Goal: Communication & Community: Share content

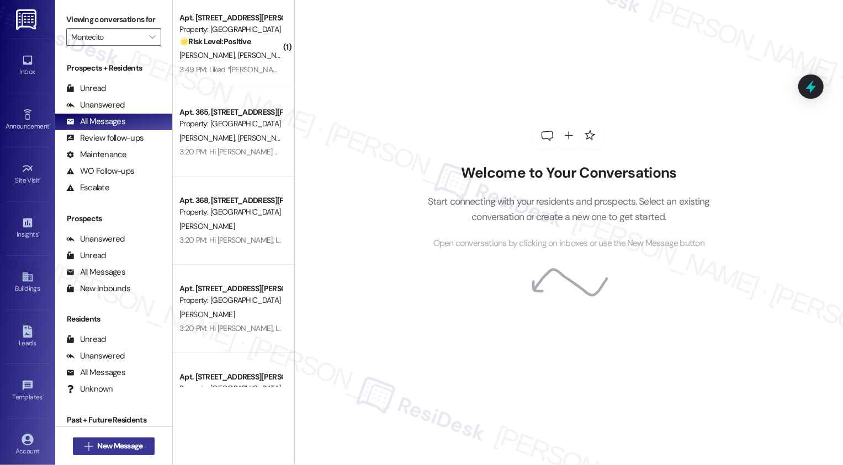
click at [112, 452] on button " New Message" at bounding box center [114, 447] width 82 height 18
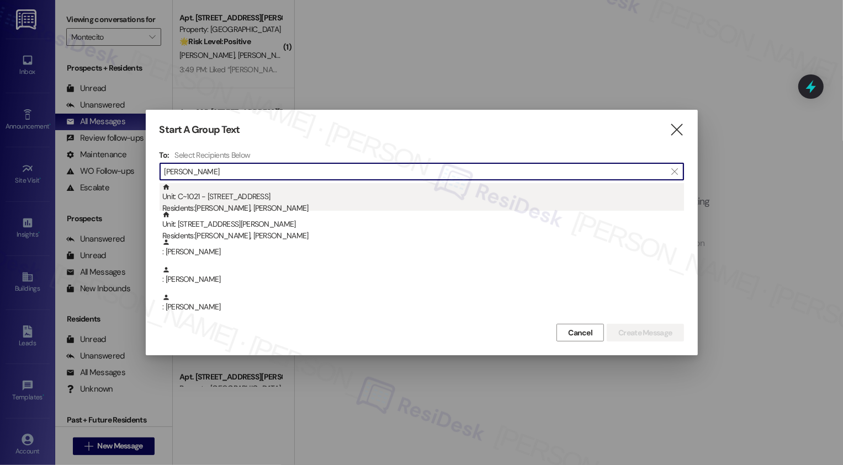
type input "[PERSON_NAME]"
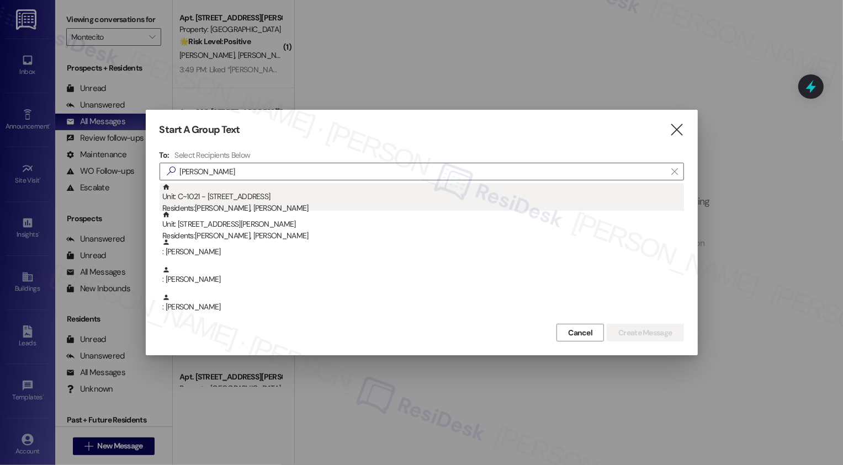
click at [287, 205] on div "Residents: Aide Ibarra, Ray Deleon" at bounding box center [422, 208] width 521 height 12
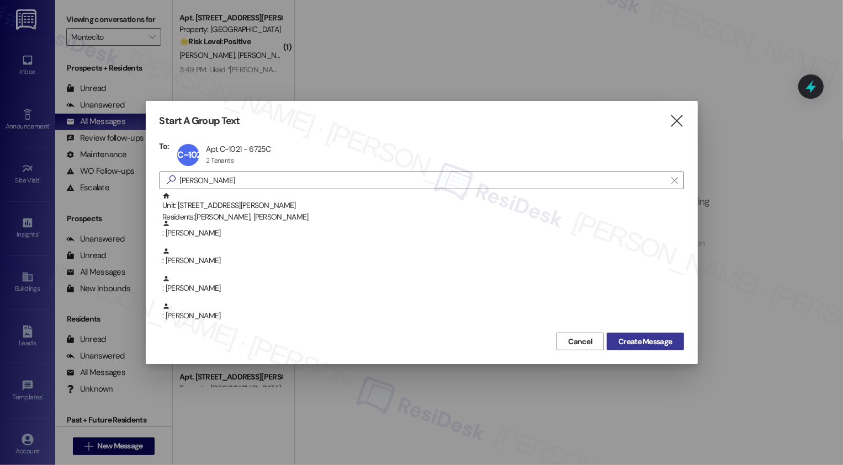
click at [642, 349] on button "Create Message" at bounding box center [644, 342] width 77 height 18
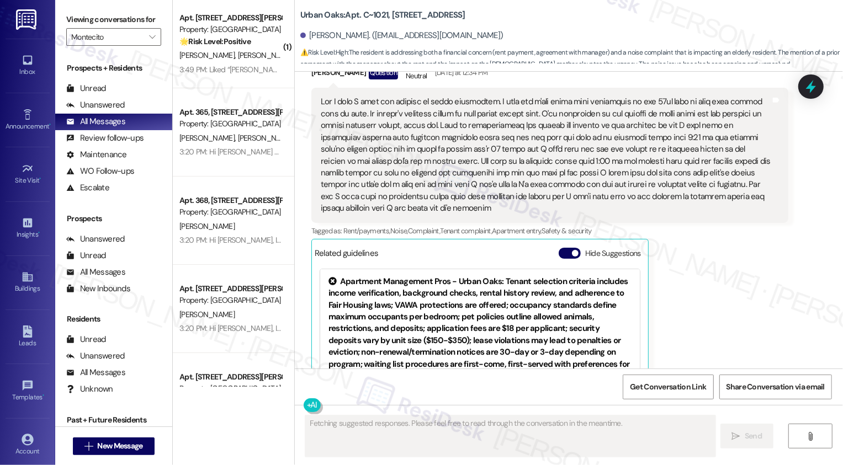
scroll to position [3332, 0]
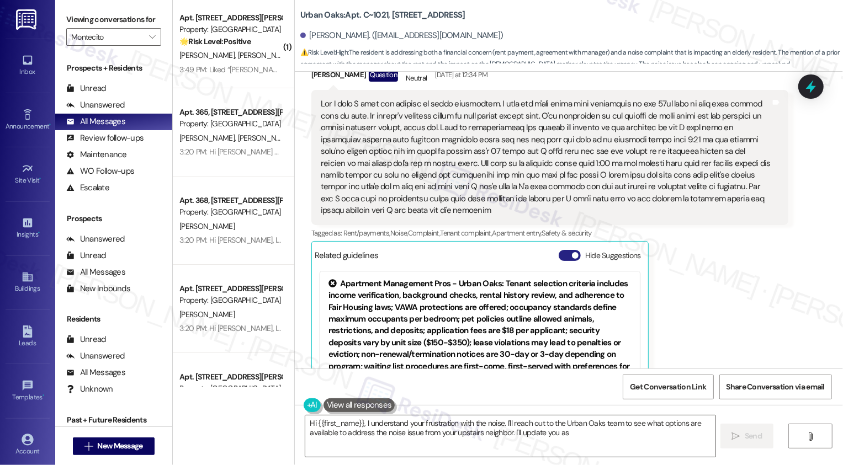
click at [561, 250] on button "Hide Suggestions" at bounding box center [569, 255] width 22 height 11
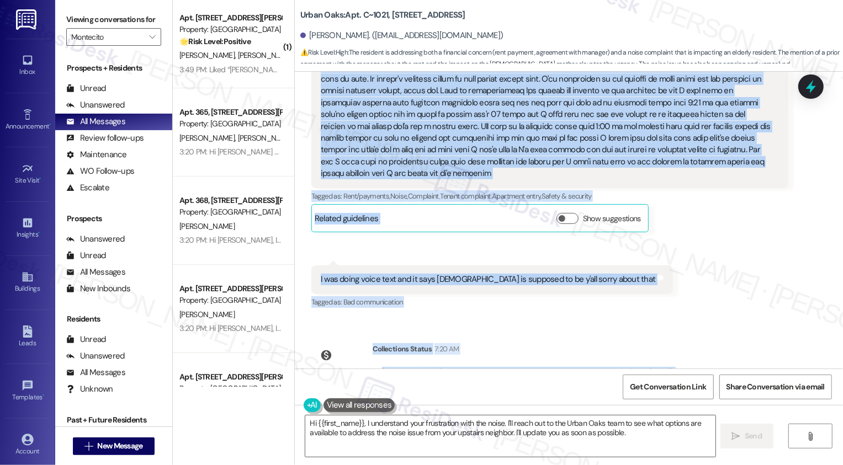
scroll to position [3396, 0]
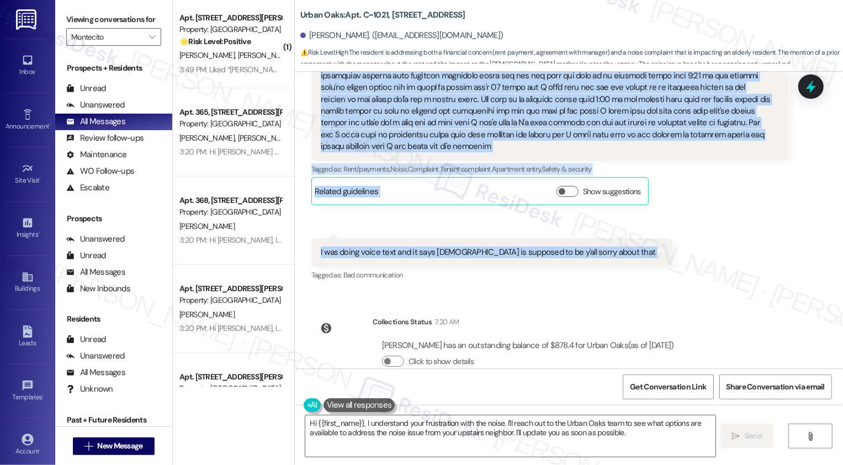
drag, startPoint x: 307, startPoint y: 214, endPoint x: 584, endPoint y: 235, distance: 278.4
click at [584, 235] on div "Received via SMS Ray Deleon Question Neutral Yesterday at 12:34 PM Tags and not…" at bounding box center [569, 132] width 548 height 317
copy div "ay Deleon Question Neutral Yesterday at 12:34 PM Yes I know I told the manager …"
click at [334, 346] on div "Collections Status 7:20 AM Ray Deleon has an outstanding balance of $878.4 for …" at bounding box center [497, 350] width 388 height 85
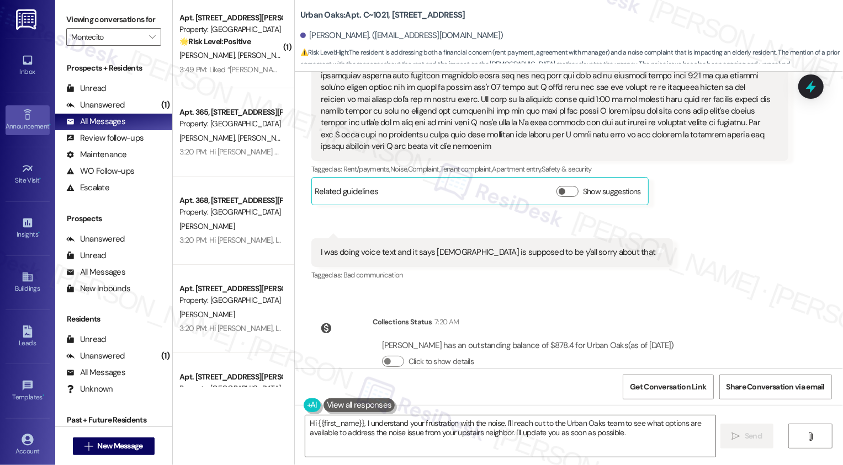
click at [34, 124] on div "Announcement •" at bounding box center [27, 126] width 55 height 11
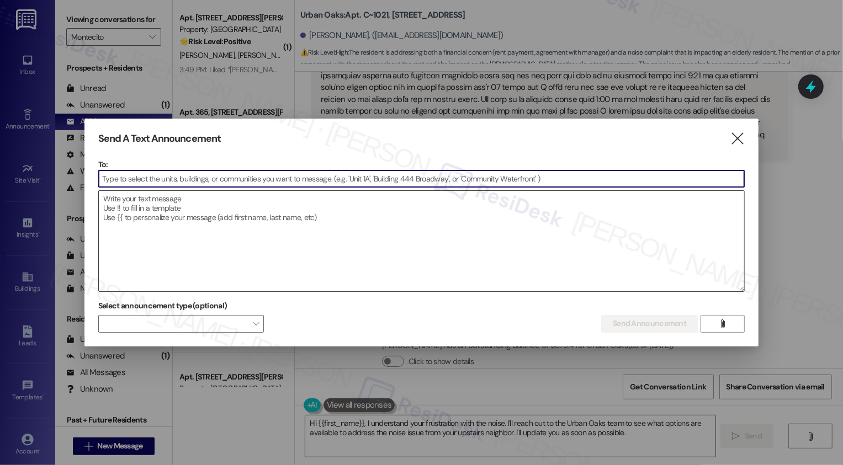
click at [161, 227] on textarea at bounding box center [422, 241] width 646 height 100
paste textarea "Hi {{first_name}}! We’re taking a short break from this texting service at {{pr…"
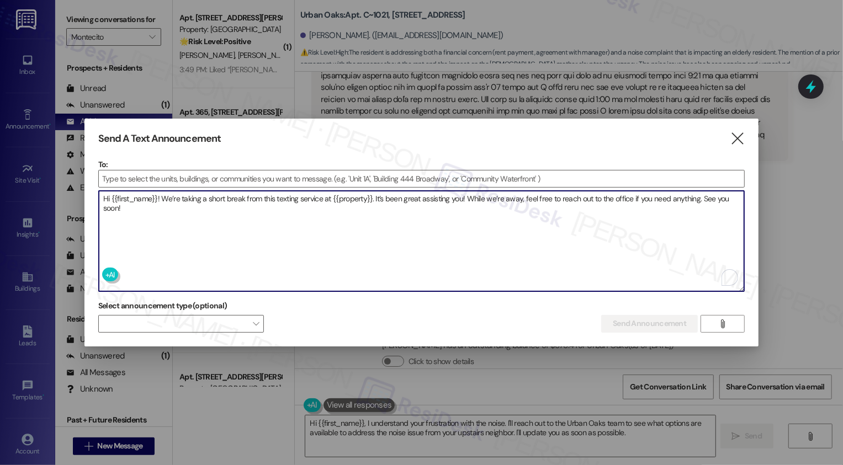
type textarea "Hi {{first_name}}! We’re taking a short break from this texting service at {{pr…"
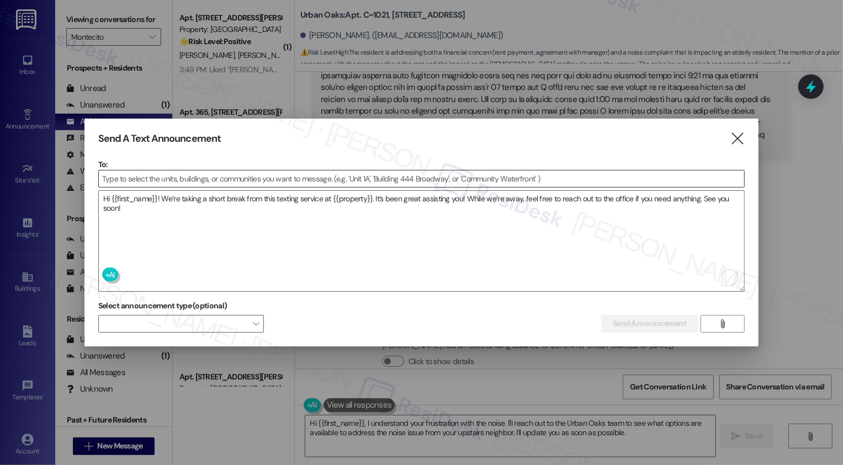
click at [217, 180] on input at bounding box center [422, 178] width 646 height 17
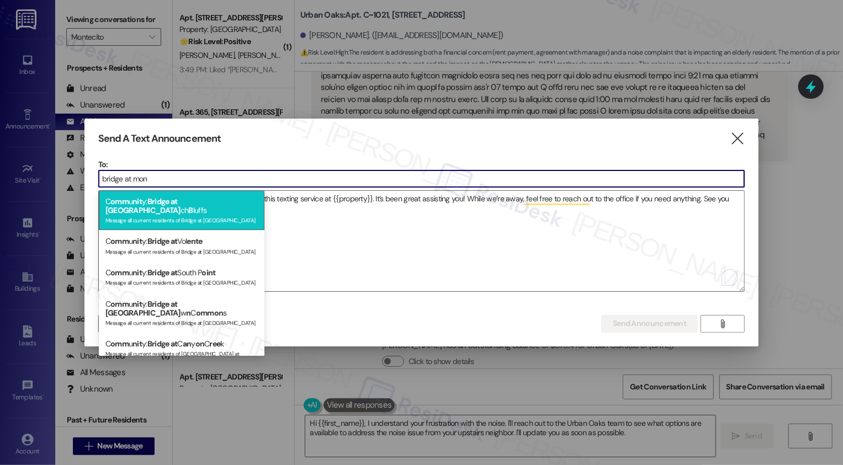
type input "bridge at mon"
click at [180, 196] on span "Bridge at Monar" at bounding box center [142, 205] width 75 height 19
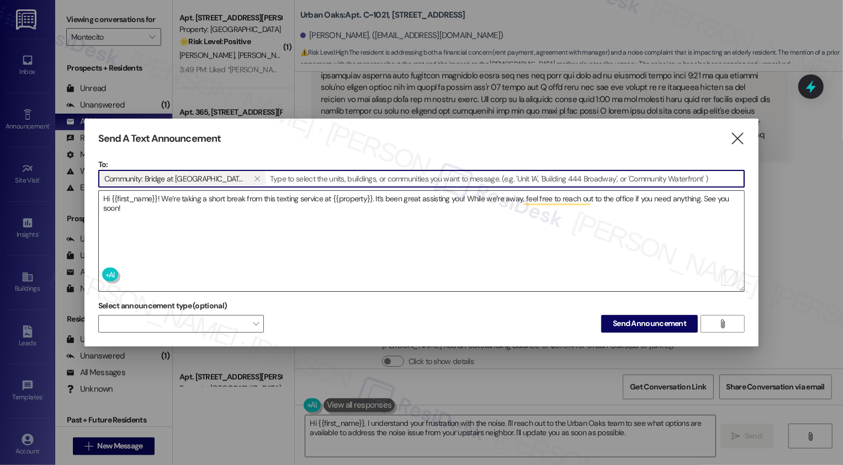
click at [296, 196] on textarea "Hi {{first_name}}! We’re taking a short break from this texting service at {{pr…" at bounding box center [422, 241] width 646 height 100
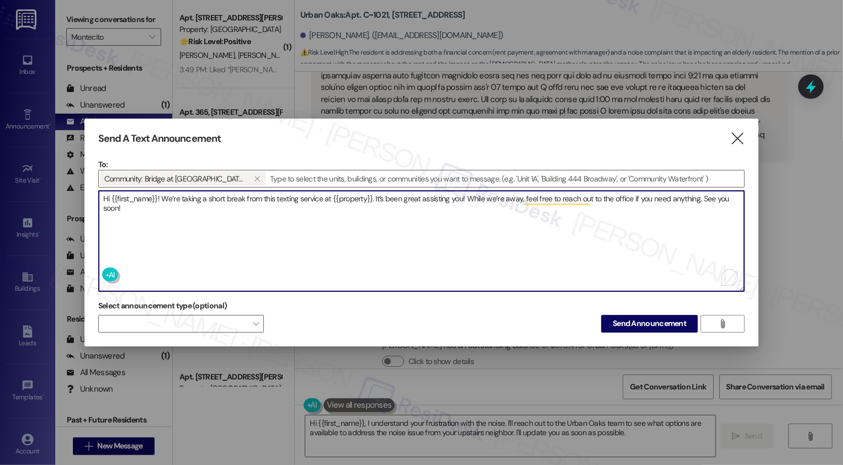
click at [294, 200] on textarea "Hi {{first_name}}! We’re taking a short break from this texting service at {{pr…" at bounding box center [422, 241] width 646 height 100
click at [290, 209] on textarea "Hi {{first_name}}! We’re taking a short break from this texting service at {{pr…" at bounding box center [422, 241] width 646 height 100
click at [653, 326] on span "Send Announcement" at bounding box center [648, 324] width 73 height 12
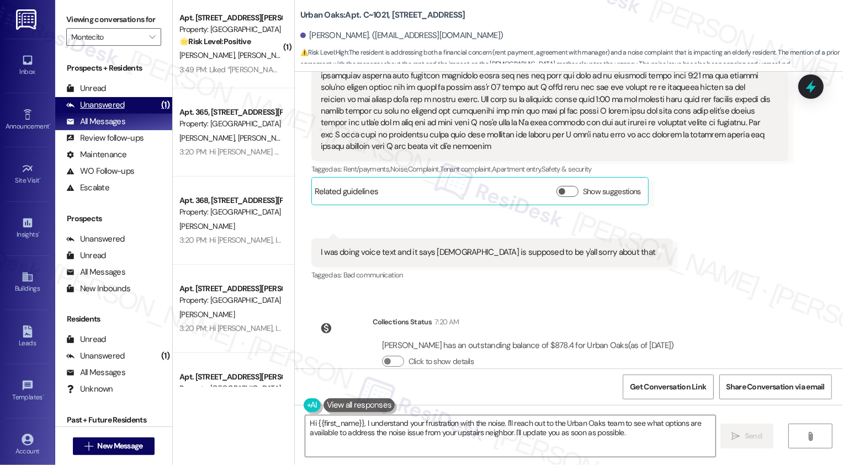
click at [126, 114] on div "Unanswered (1)" at bounding box center [113, 105] width 117 height 17
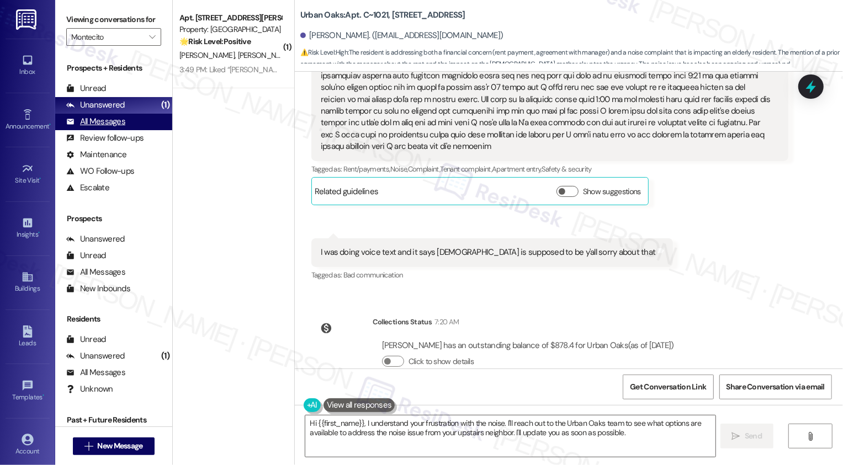
click at [124, 127] on div "All Messages" at bounding box center [95, 122] width 59 height 12
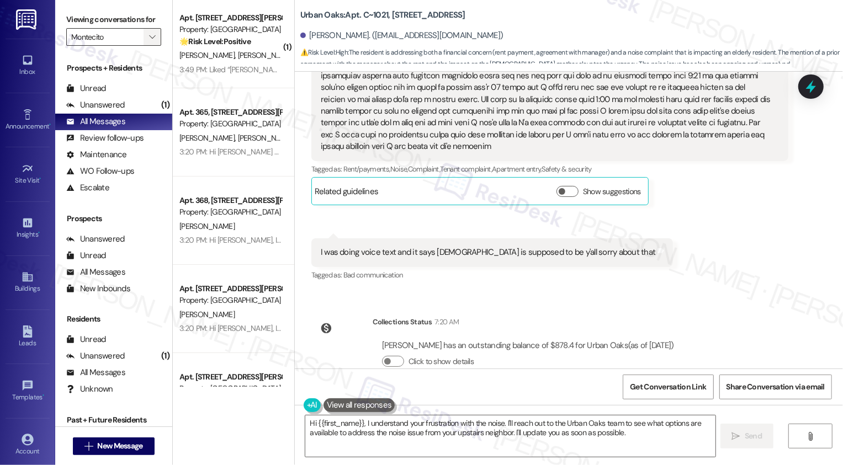
click at [149, 41] on icon "" at bounding box center [152, 37] width 6 height 9
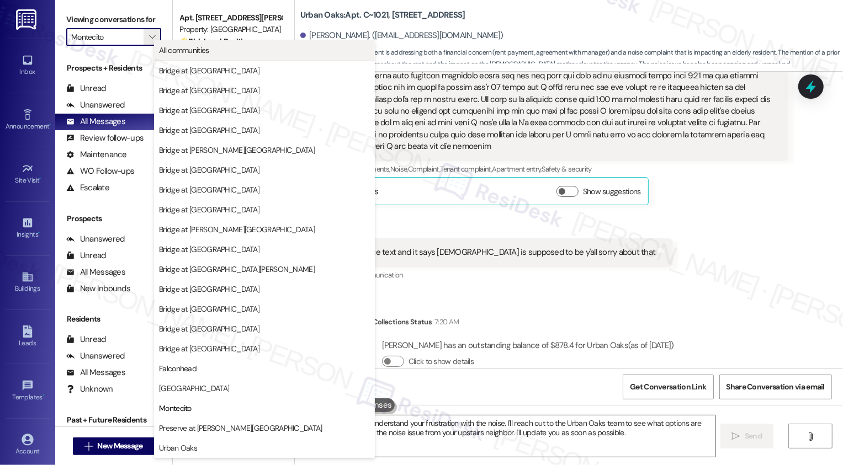
click at [190, 50] on span "All communities" at bounding box center [184, 50] width 50 height 11
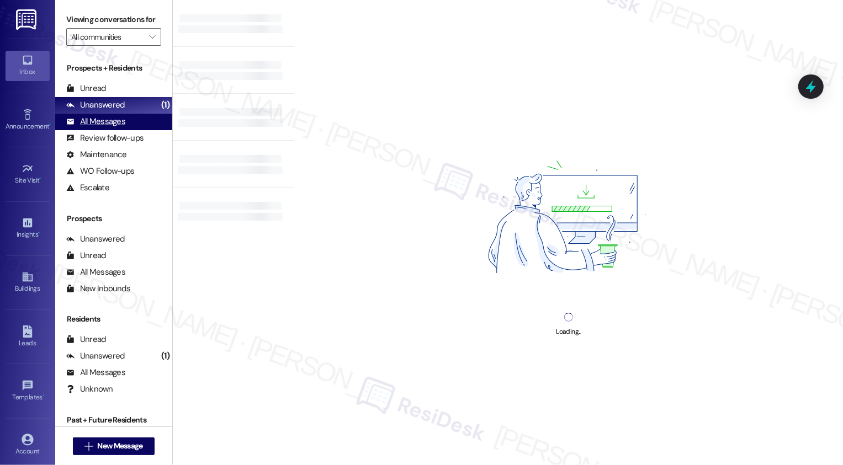
click at [136, 130] on div "All Messages (undefined)" at bounding box center [113, 122] width 117 height 17
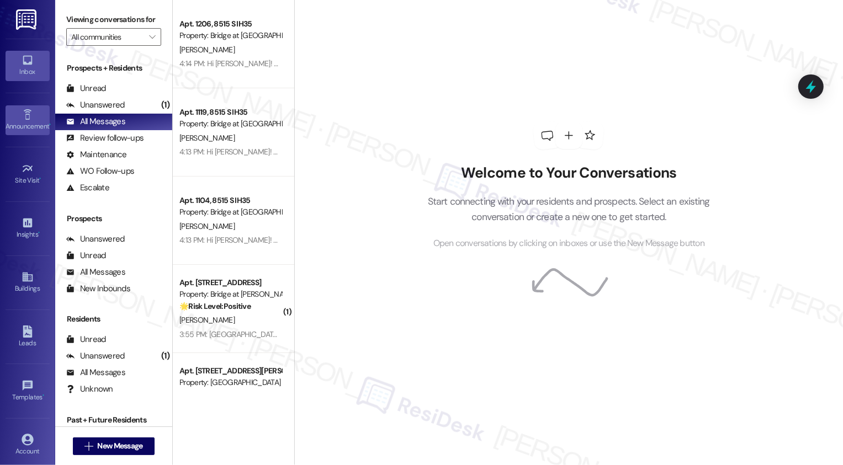
click at [31, 125] on div "Announcement •" at bounding box center [27, 126] width 55 height 11
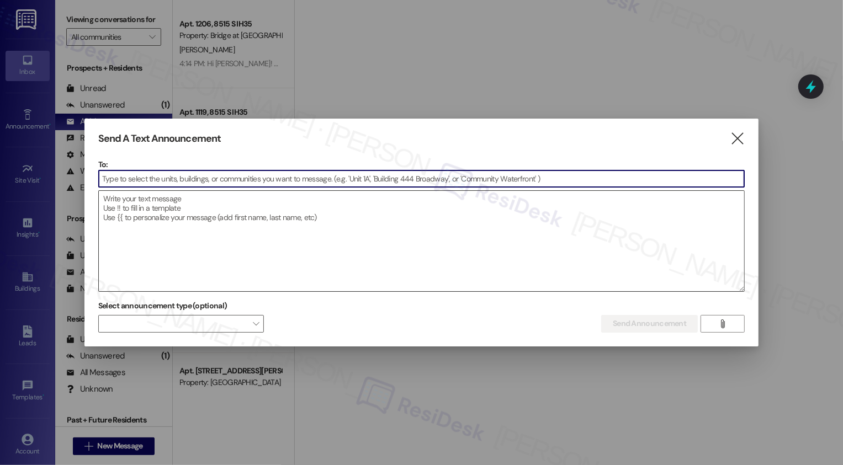
click at [263, 212] on textarea at bounding box center [422, 241] width 646 height 100
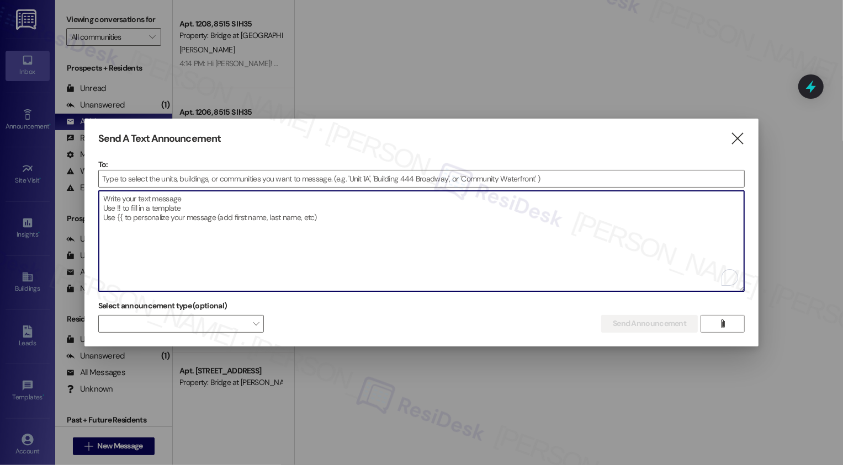
paste textarea "Hi {{first_name}}! We’re taking a short break from this texting service at {{pr…"
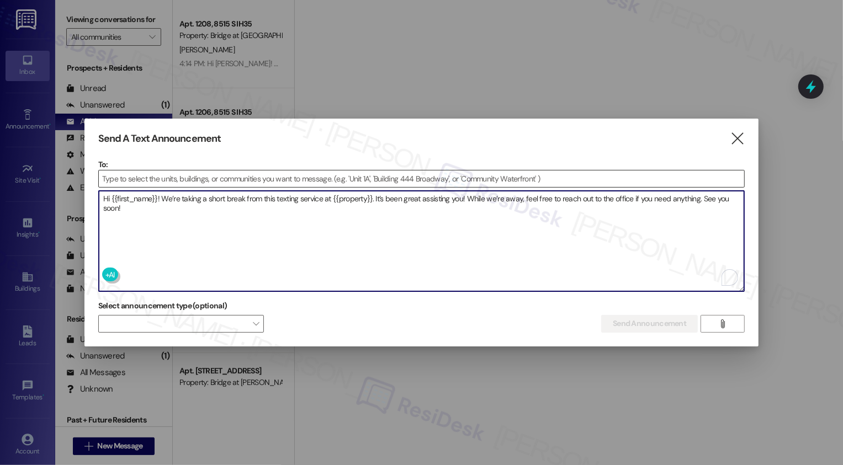
type textarea "Hi {{first_name}}! We’re taking a short break from this texting service at {{pr…"
click at [236, 177] on input at bounding box center [422, 178] width 646 height 17
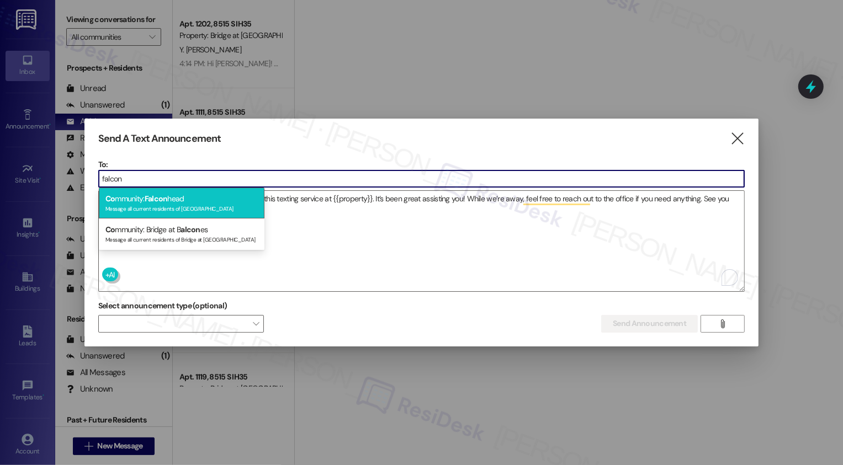
type input "falcon"
click at [185, 201] on div "Co mmunity: Falcon head Message all current residents of Falconhead" at bounding box center [182, 203] width 166 height 31
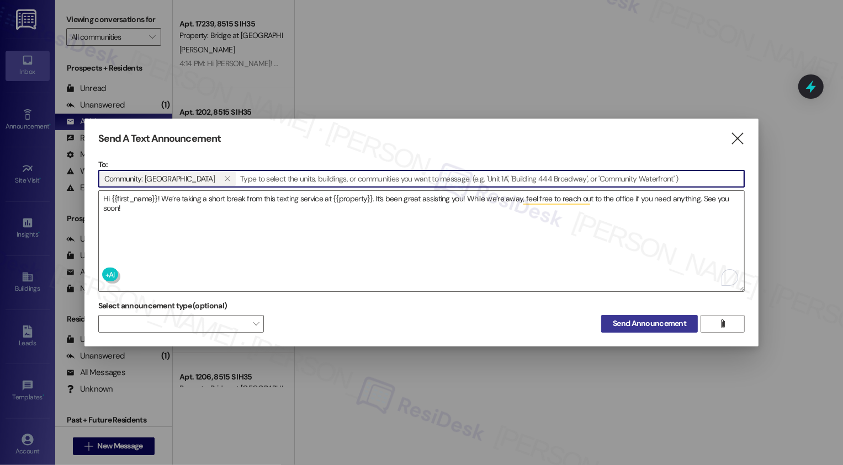
click at [626, 324] on span "Send Announcement" at bounding box center [648, 324] width 73 height 12
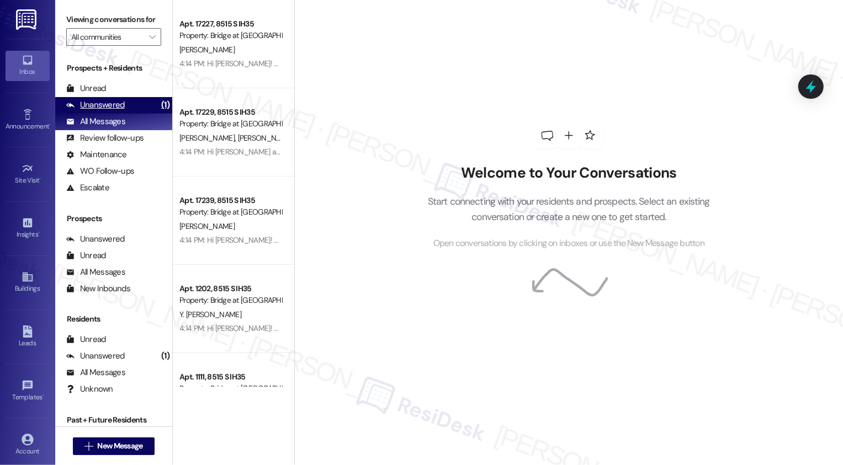
click at [117, 111] on div "Unanswered" at bounding box center [95, 105] width 58 height 12
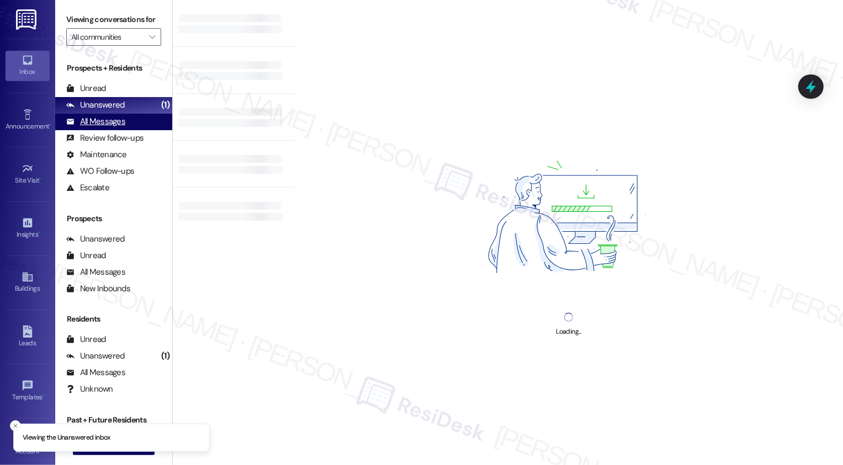
click at [116, 127] on div "All Messages" at bounding box center [95, 122] width 59 height 12
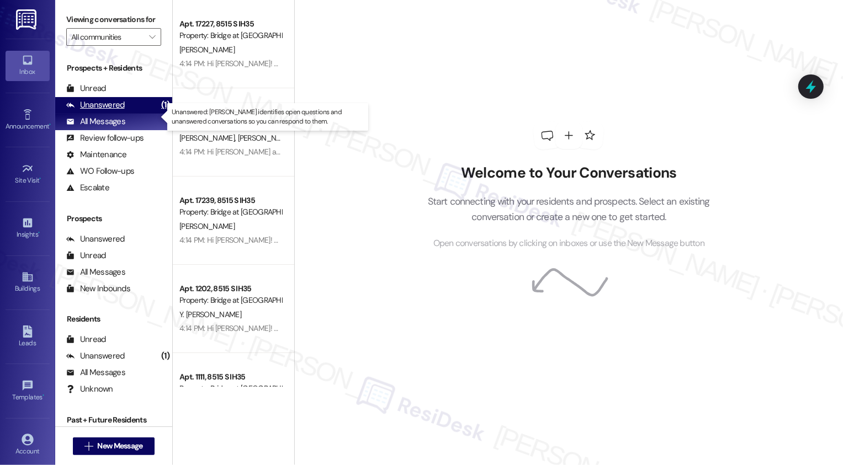
click at [109, 111] on div "Unanswered" at bounding box center [95, 105] width 58 height 12
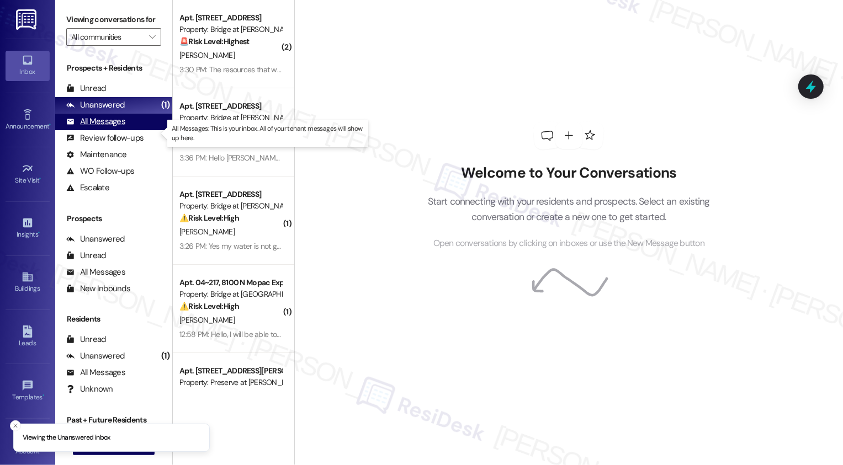
click at [109, 126] on div "All Messages (undefined)" at bounding box center [113, 122] width 117 height 17
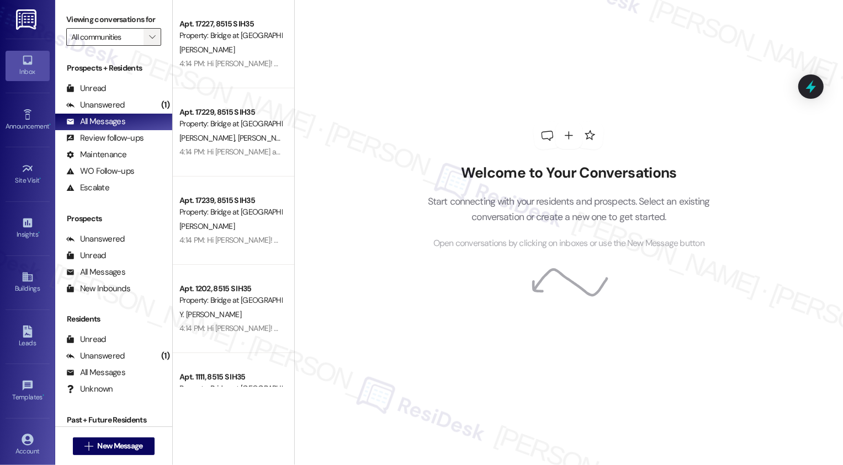
click at [149, 41] on icon "" at bounding box center [152, 37] width 6 height 9
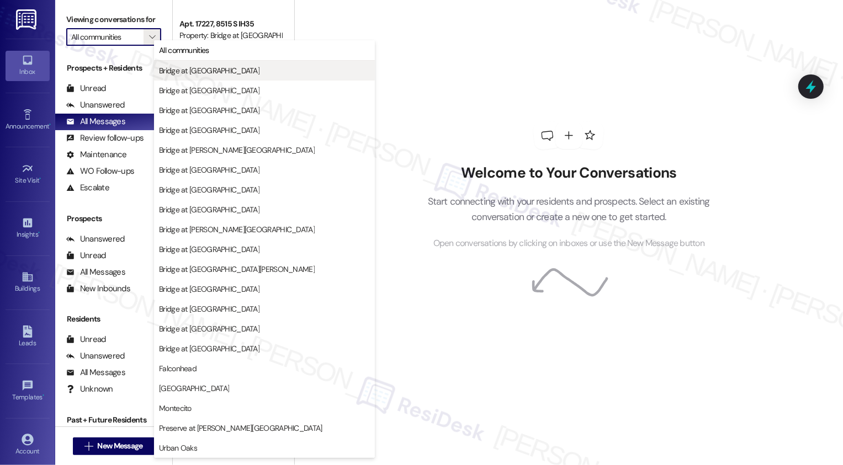
type input "Falconhead"
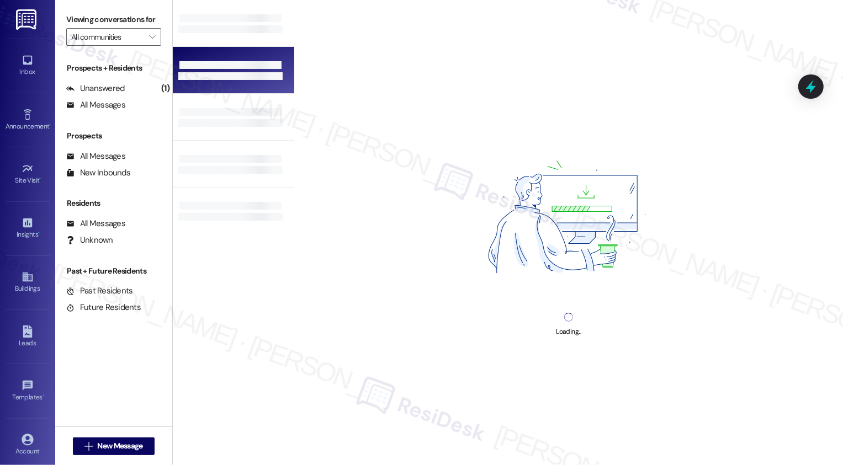
type input "Falconhead"
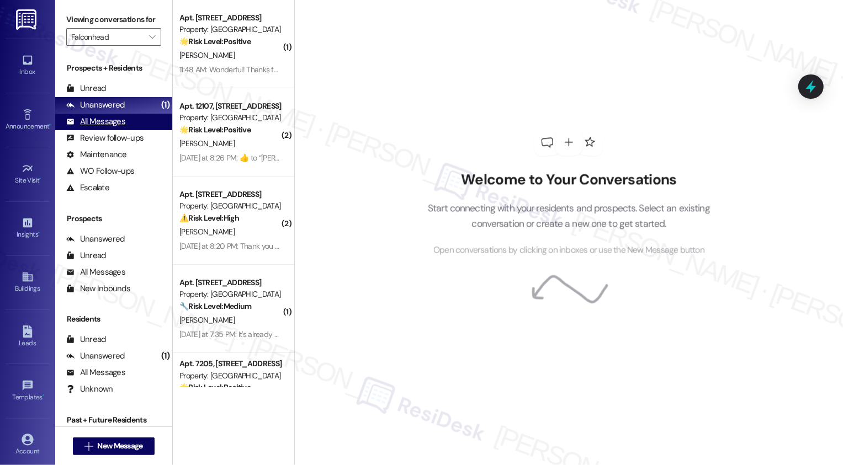
click at [133, 130] on div "All Messages (undefined)" at bounding box center [113, 122] width 117 height 17
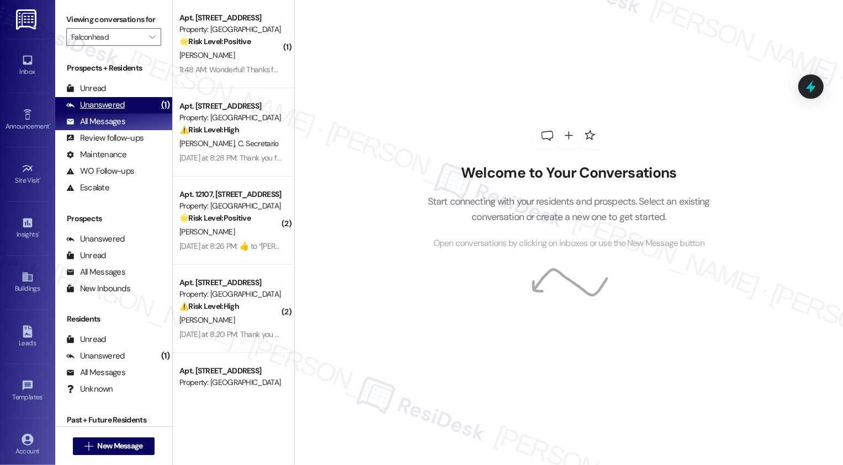
click at [137, 110] on div "Unanswered (1)" at bounding box center [113, 105] width 117 height 17
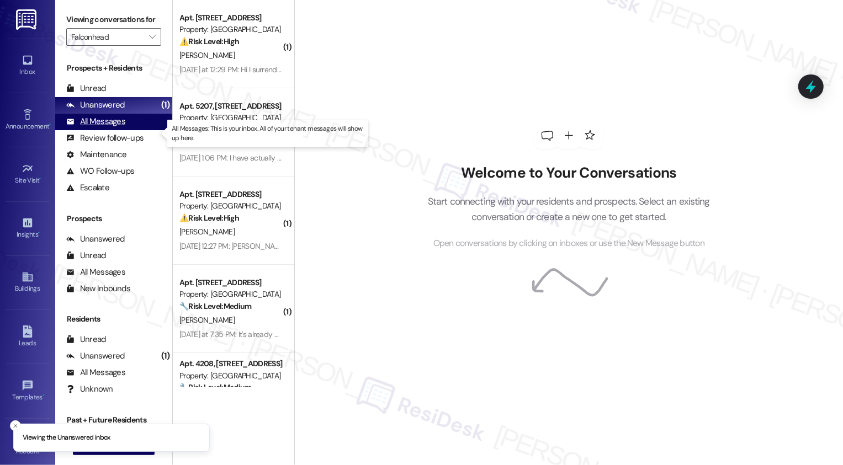
click at [137, 130] on div "All Messages (undefined)" at bounding box center [113, 122] width 117 height 17
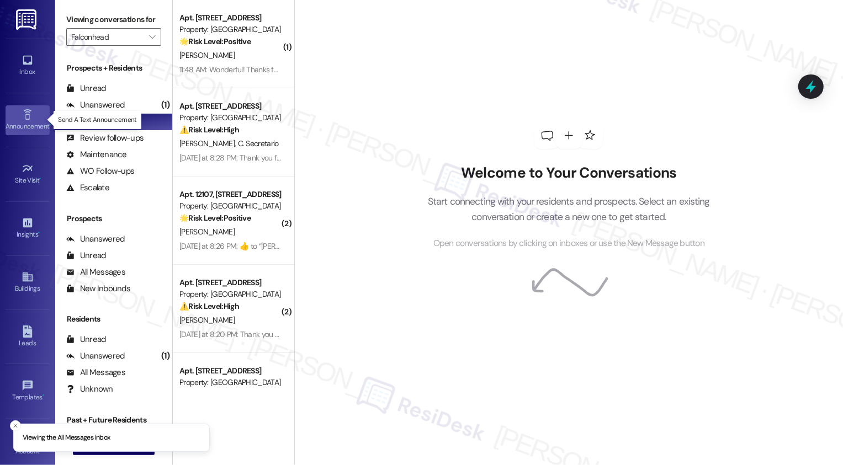
click at [30, 127] on div "Announcement •" at bounding box center [27, 126] width 55 height 11
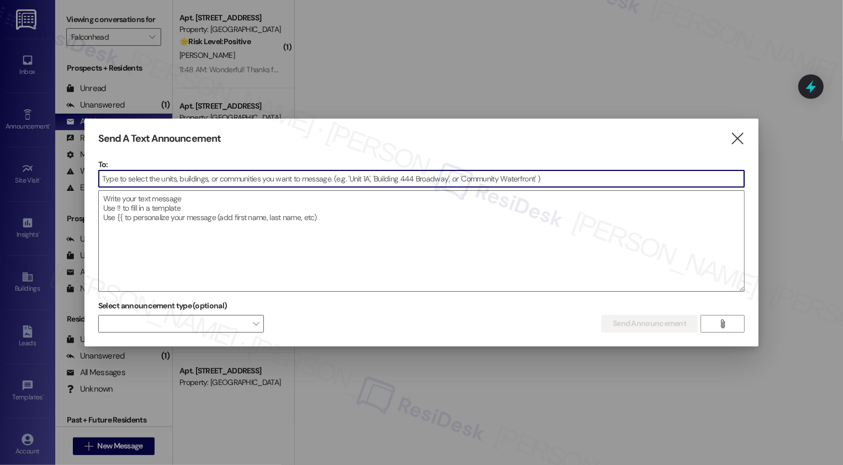
click at [164, 215] on textarea at bounding box center [422, 241] width 646 height 100
paste textarea "Hi {{first_name}}! We’re taking a short break from this texting service at {{pr…"
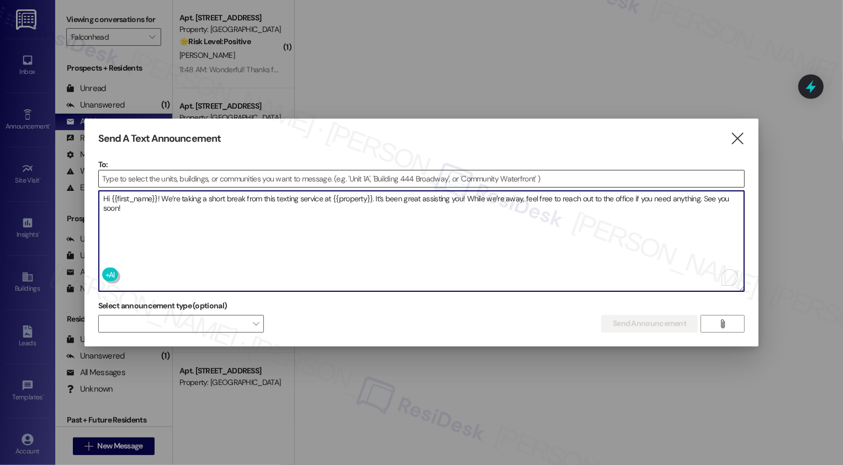
type textarea "Hi {{first_name}}! We’re taking a short break from this texting service at {{pr…"
click at [159, 176] on input at bounding box center [422, 178] width 646 height 17
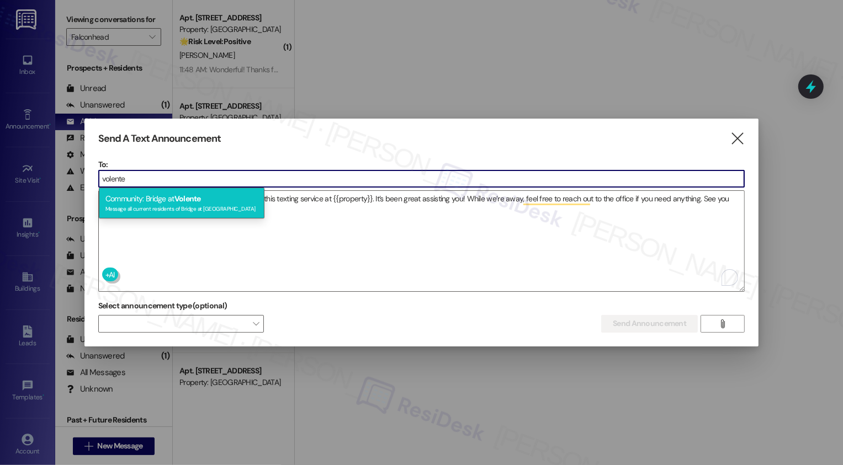
type input "volente"
click at [177, 200] on span "Volente" at bounding box center [187, 199] width 26 height 10
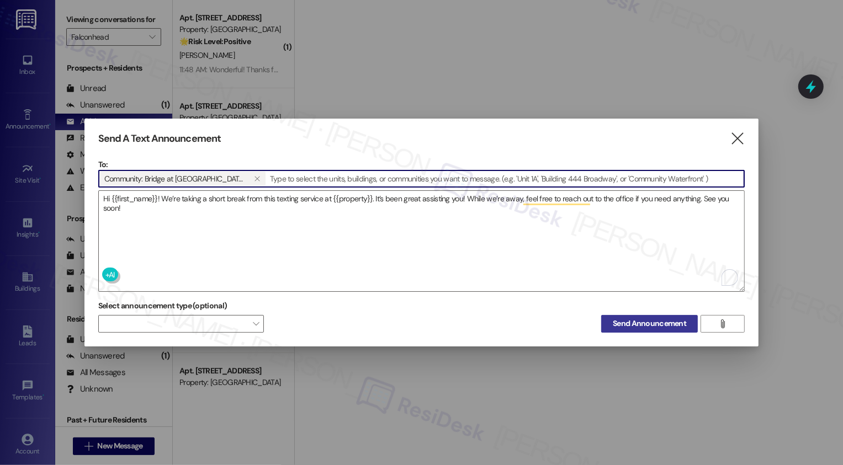
click at [650, 319] on span "Send Announcement" at bounding box center [648, 324] width 73 height 12
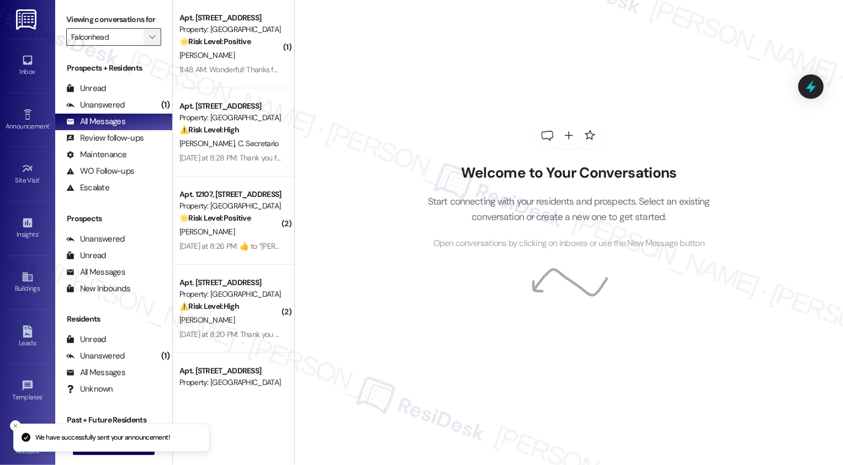
click at [149, 41] on icon "" at bounding box center [152, 37] width 6 height 9
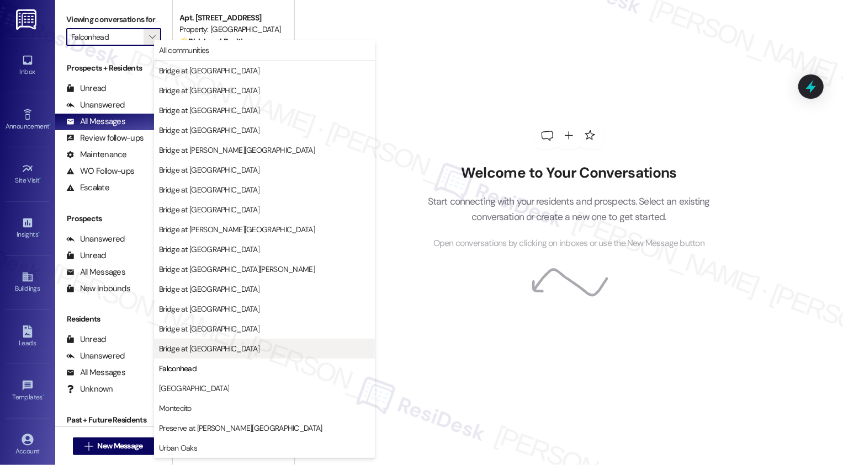
click at [228, 344] on span "Bridge at [GEOGRAPHIC_DATA]" at bounding box center [264, 348] width 211 height 11
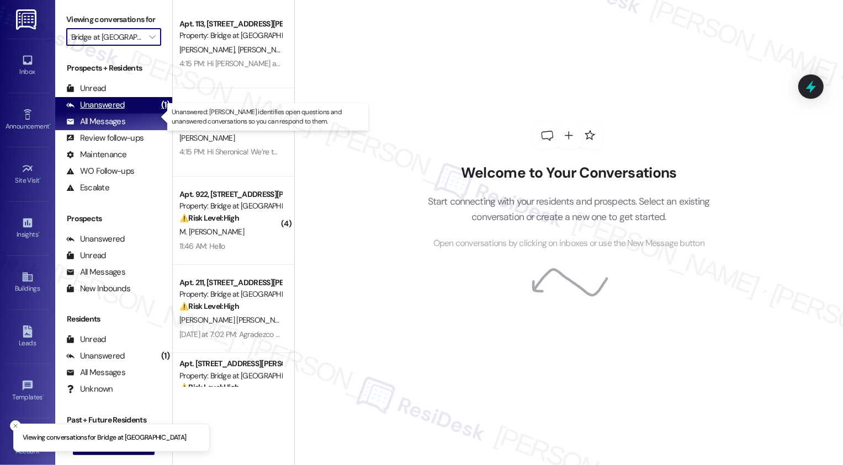
click at [116, 111] on div "Unanswered" at bounding box center [95, 105] width 58 height 12
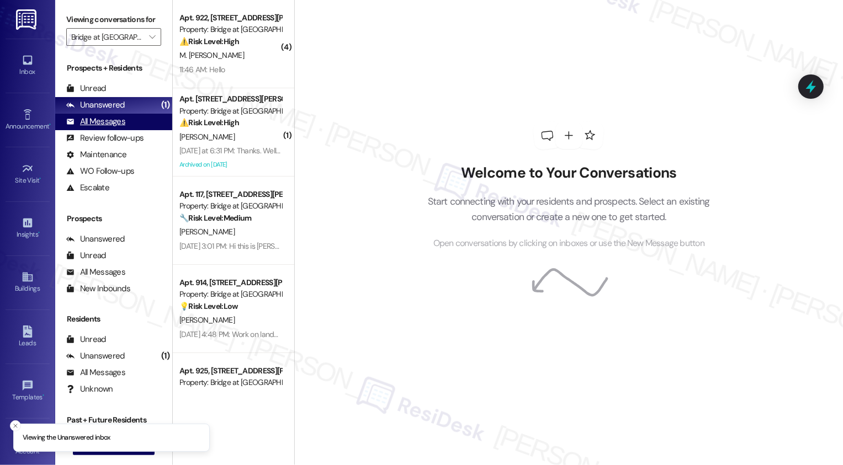
click at [116, 127] on div "All Messages" at bounding box center [95, 122] width 59 height 12
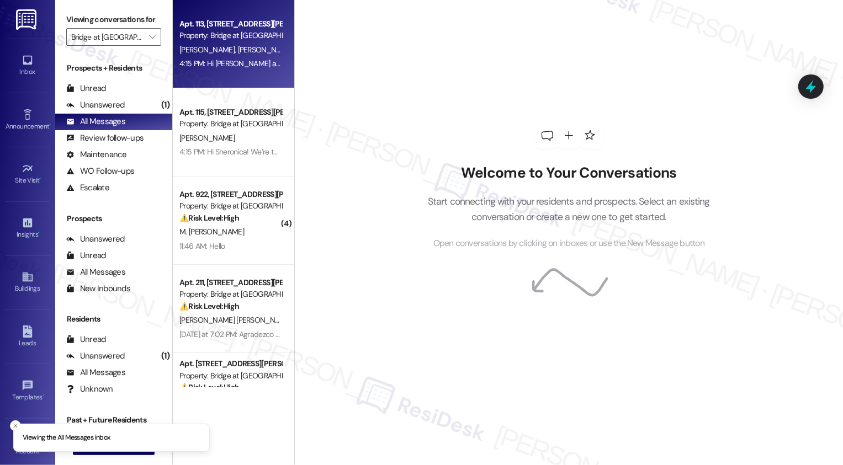
click at [237, 47] on span "I. Lugo" at bounding box center [299, 50] width 125 height 10
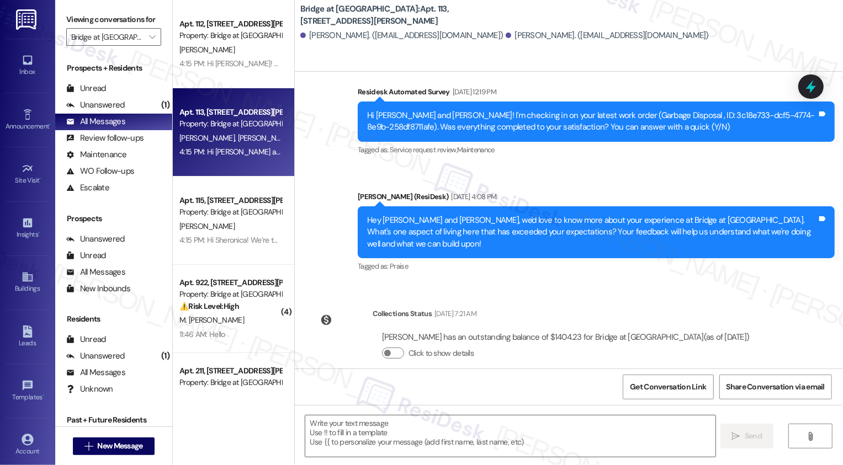
scroll to position [322, 0]
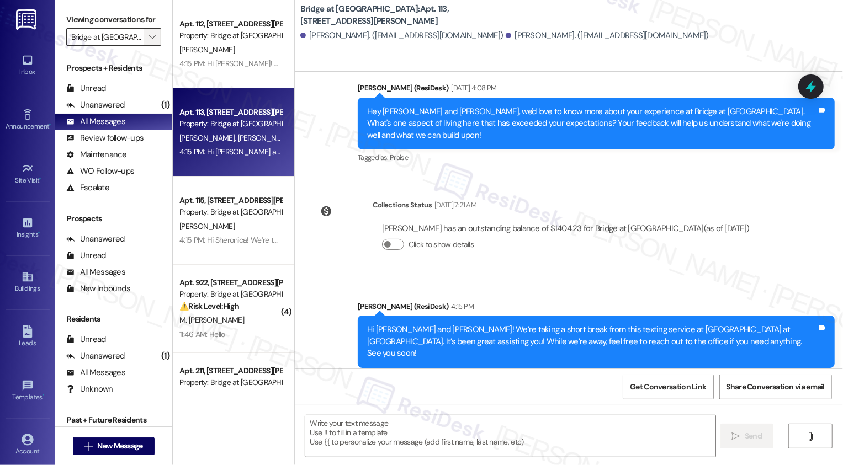
click at [147, 46] on span "" at bounding box center [152, 37] width 10 height 18
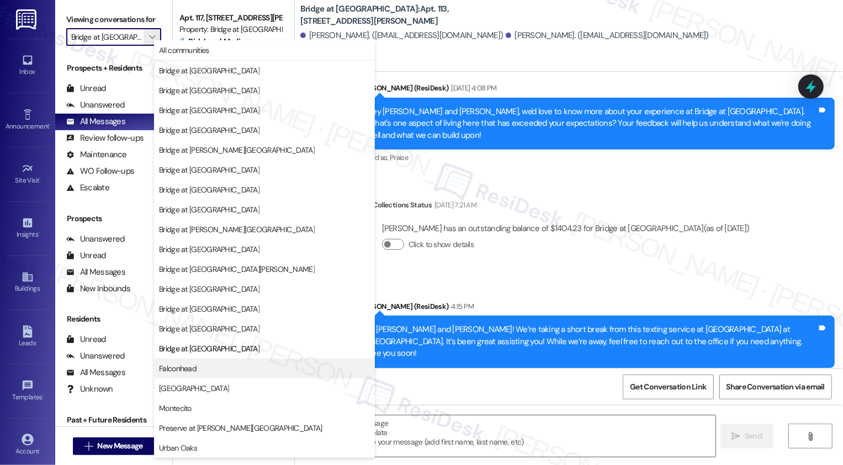
click at [221, 361] on button "Falconhead" at bounding box center [264, 369] width 221 height 20
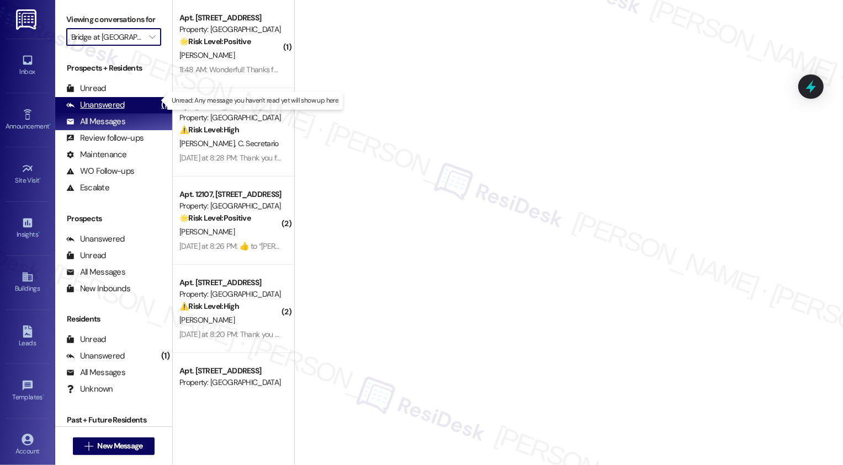
type input "Falconhead"
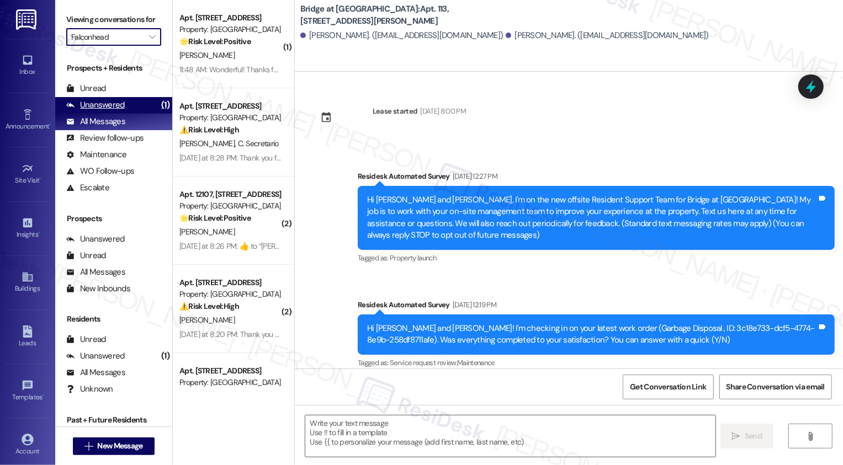
click at [132, 114] on div "Unanswered (1)" at bounding box center [113, 105] width 117 height 17
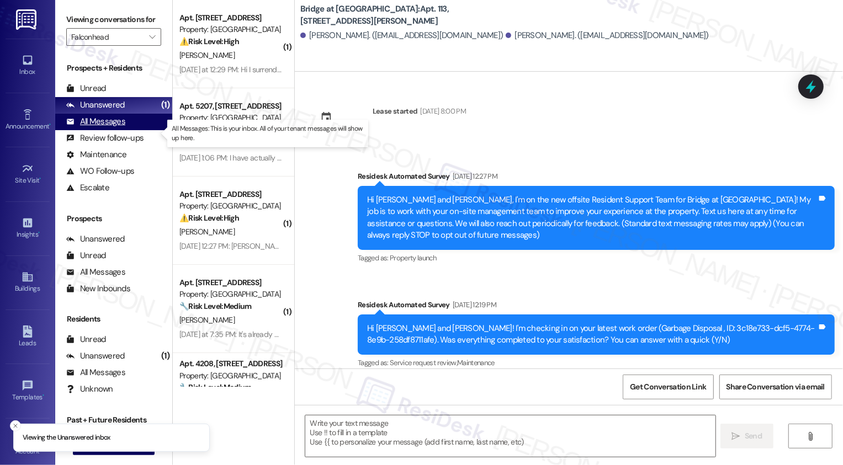
click at [128, 130] on div "All Messages (undefined)" at bounding box center [113, 122] width 117 height 17
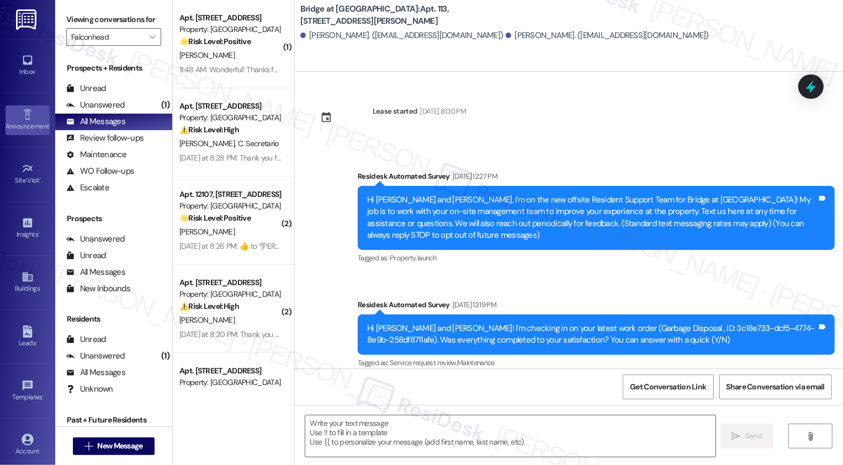
click at [30, 126] on div "Announcement •" at bounding box center [27, 126] width 55 height 11
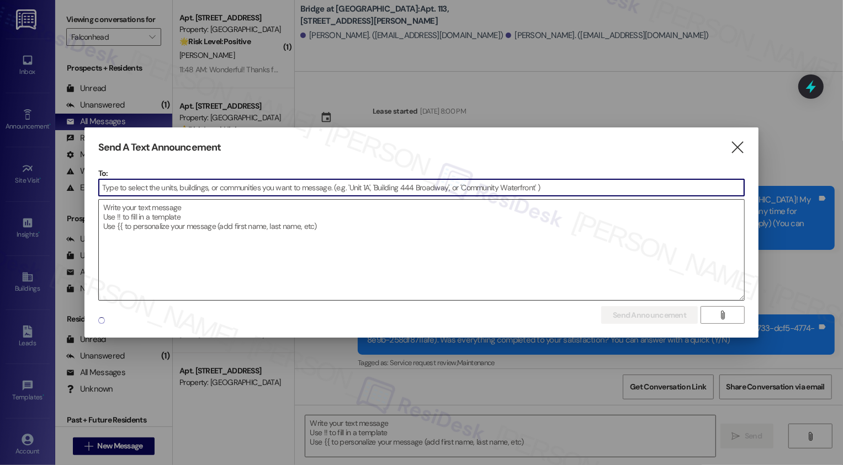
click at [252, 210] on textarea at bounding box center [422, 250] width 646 height 100
paste textarea "Hi {{first_name}}! We’re taking a short break from this texting service at {{pr…"
click at [236, 210] on textarea at bounding box center [422, 250] width 646 height 100
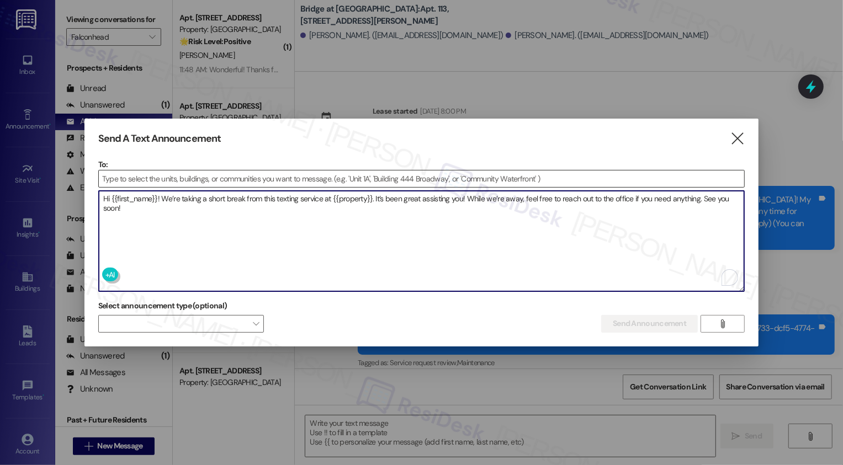
type textarea "Hi {{first_name}}! We’re taking a short break from this texting service at {{pr…"
click at [159, 185] on input at bounding box center [422, 178] width 646 height 17
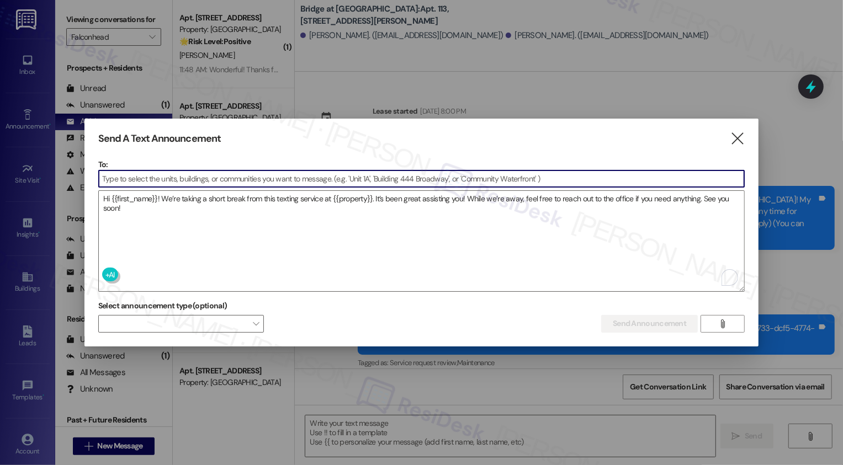
click at [145, 173] on input at bounding box center [422, 178] width 646 height 17
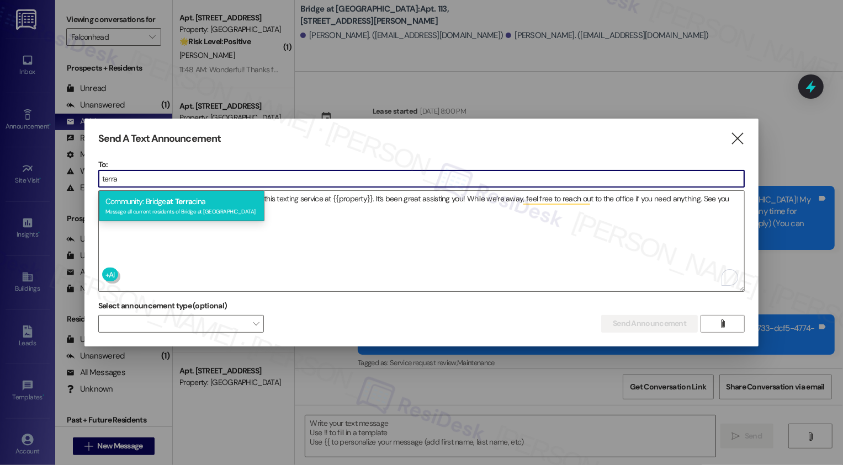
type input "terra"
click at [161, 199] on div "Community: Bridge at Terra cina Message all current residents of Bridge at Terr…" at bounding box center [182, 205] width 166 height 31
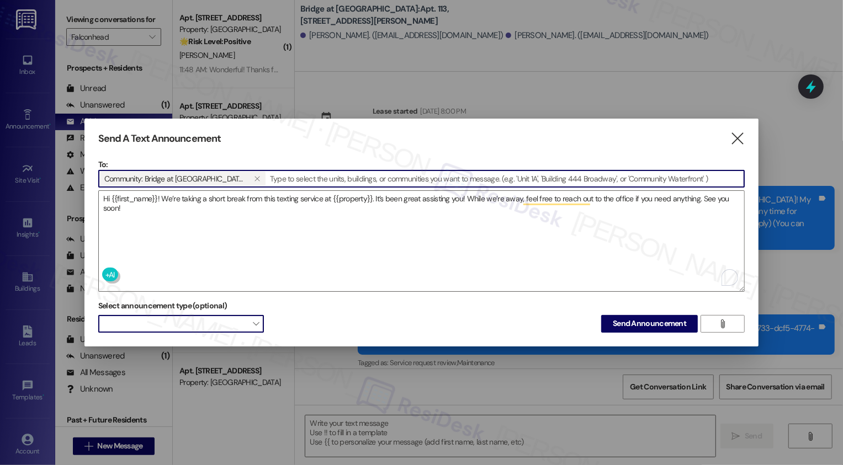
click at [255, 319] on span "" at bounding box center [256, 324] width 6 height 18
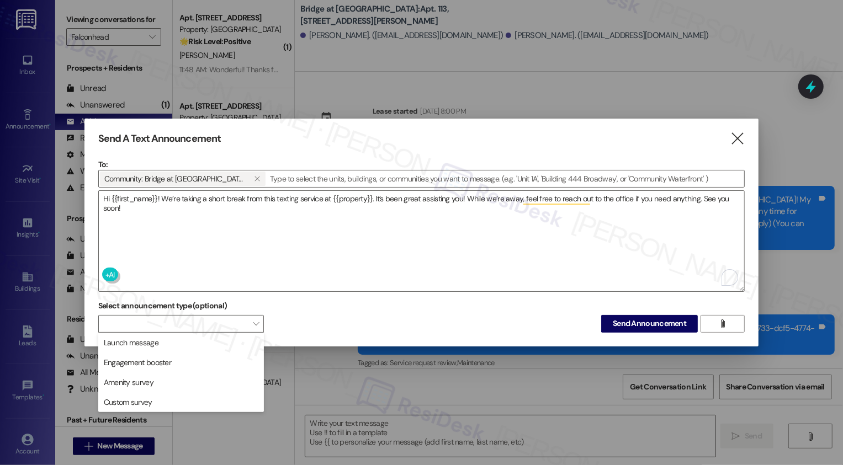
click at [310, 310] on div "Select announcement type (optional)  Send Announcement " at bounding box center [421, 314] width 647 height 35
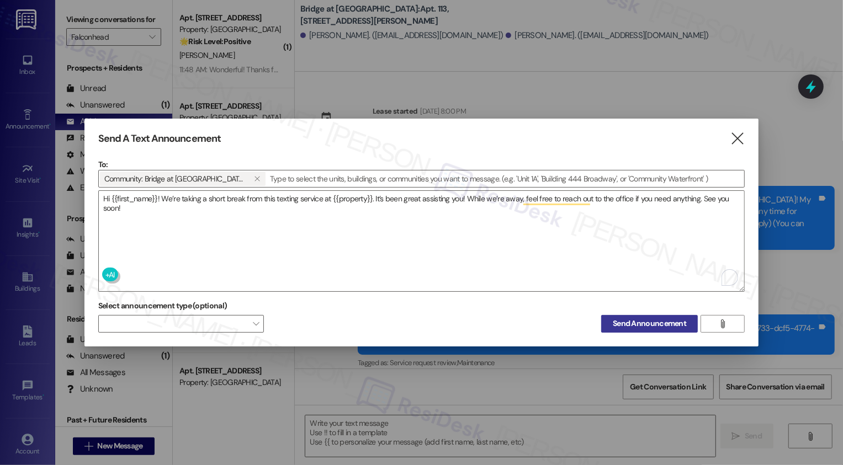
click at [639, 318] on span "Send Announcement" at bounding box center [648, 324] width 73 height 12
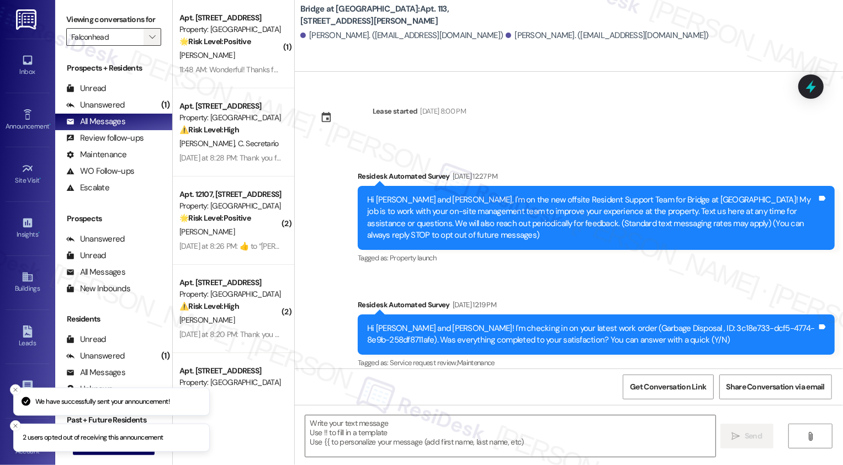
click at [147, 41] on span "" at bounding box center [152, 37] width 10 height 18
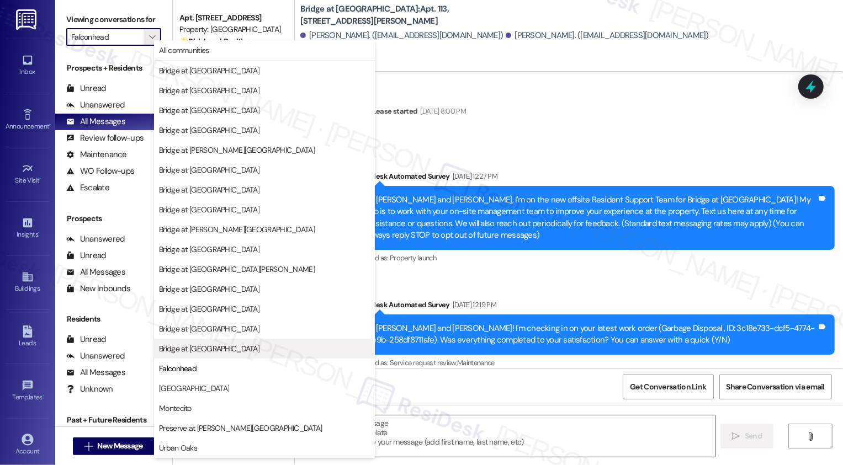
click at [208, 347] on span "Bridge at [GEOGRAPHIC_DATA]" at bounding box center [209, 348] width 100 height 11
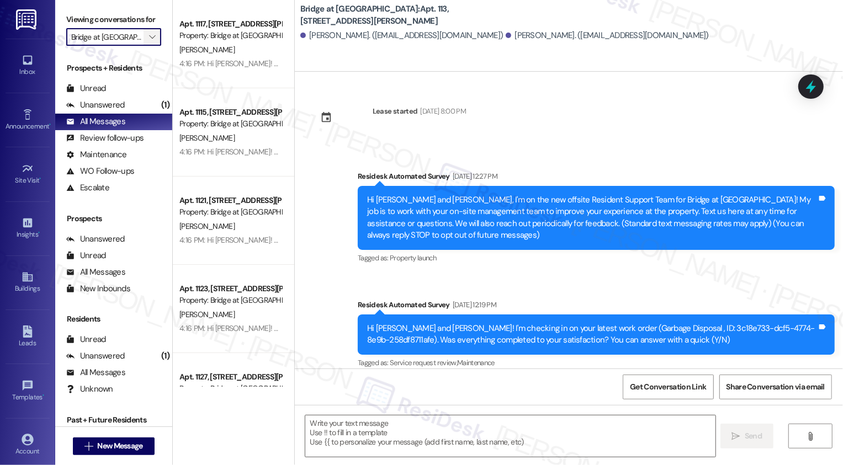
click at [149, 41] on icon "" at bounding box center [152, 37] width 6 height 9
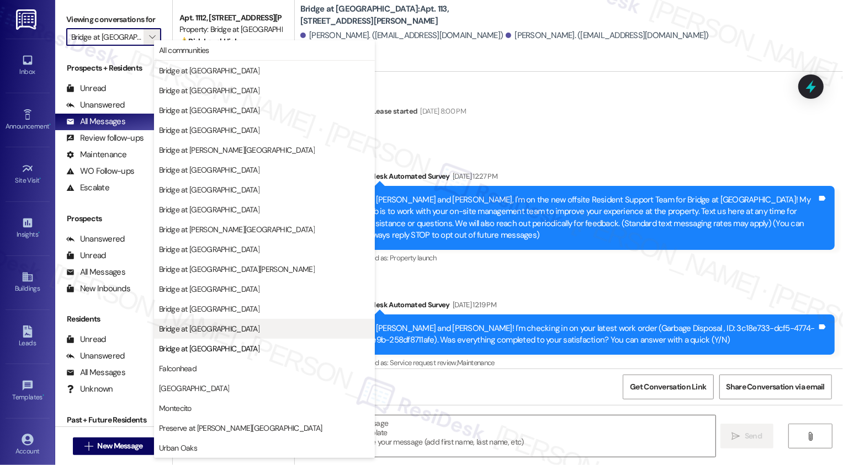
click at [198, 329] on span "Bridge at [GEOGRAPHIC_DATA]" at bounding box center [209, 328] width 100 height 11
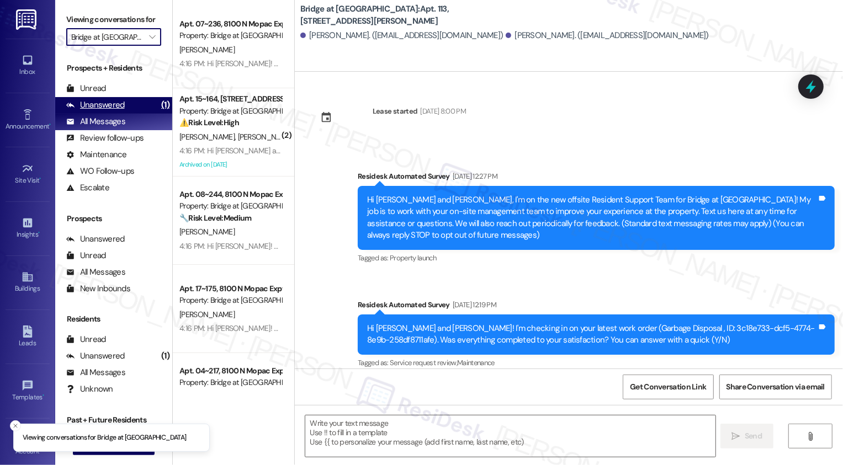
click at [120, 111] on div "Unanswered" at bounding box center [95, 105] width 58 height 12
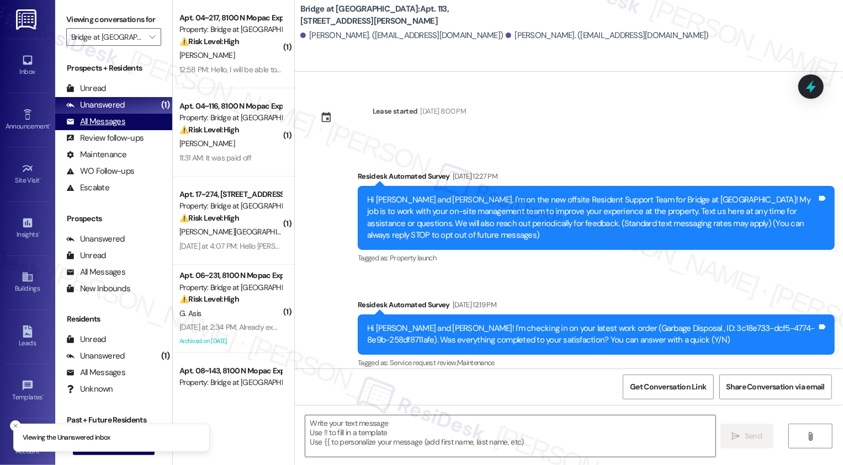
click at [121, 127] on div "All Messages" at bounding box center [95, 122] width 59 height 12
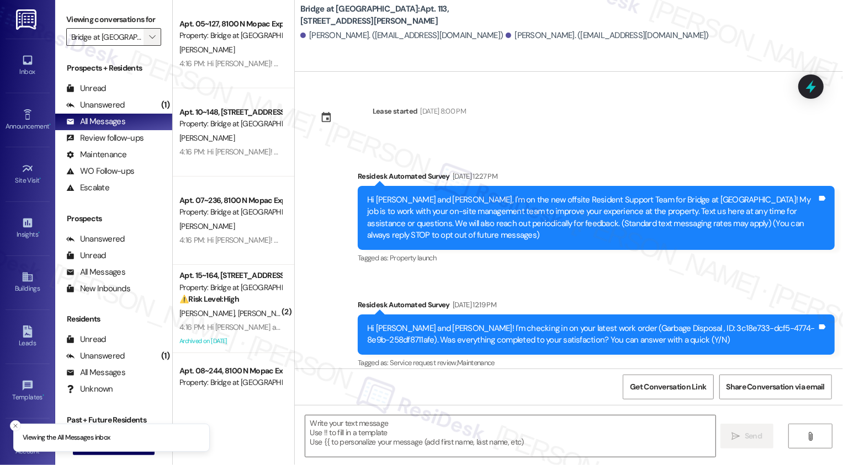
click at [149, 41] on icon "" at bounding box center [152, 37] width 6 height 9
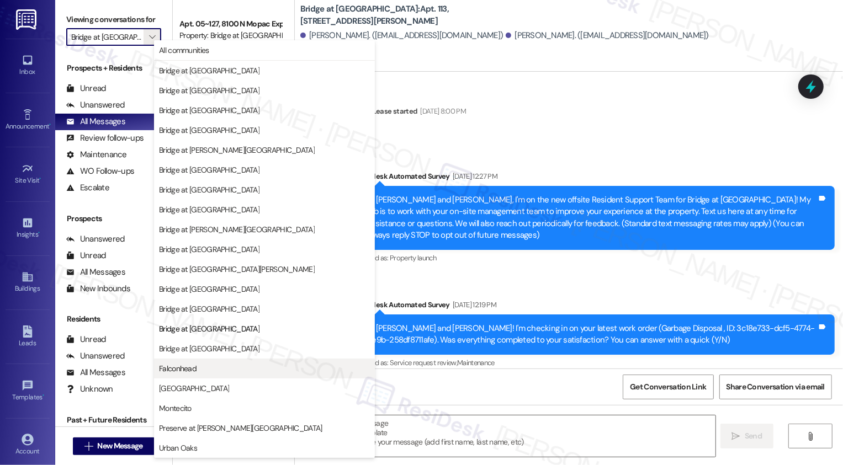
click at [185, 376] on button "Falconhead" at bounding box center [264, 369] width 221 height 20
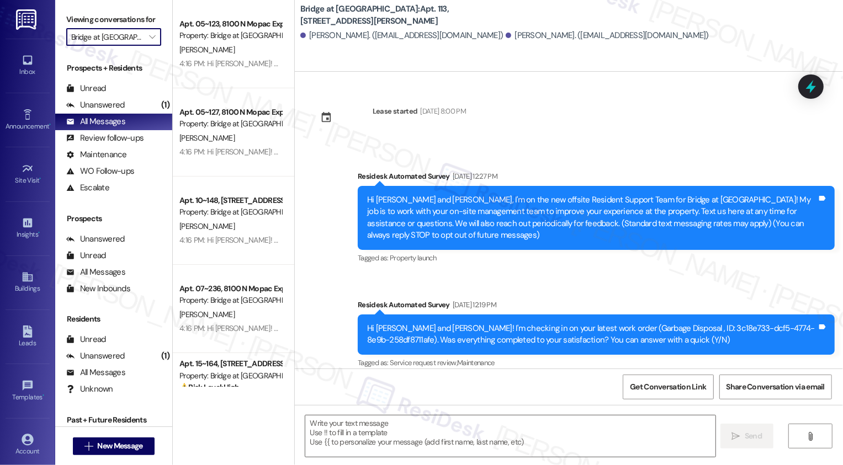
type input "Falconhead"
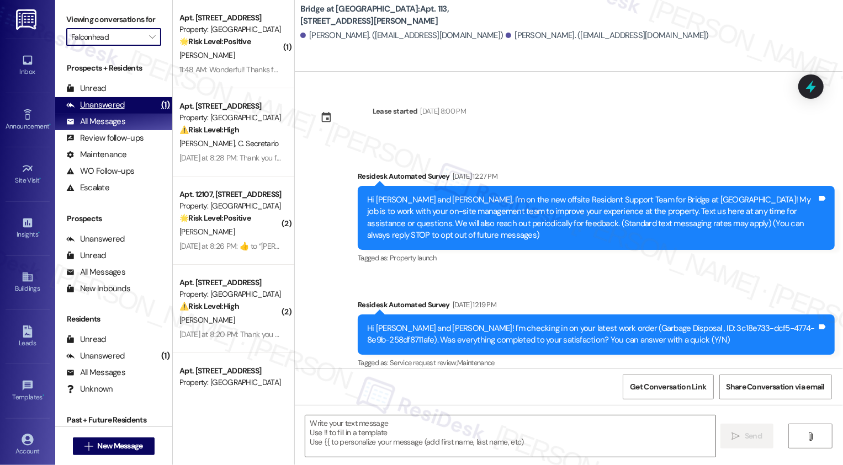
click at [104, 111] on div "Unanswered" at bounding box center [95, 105] width 58 height 12
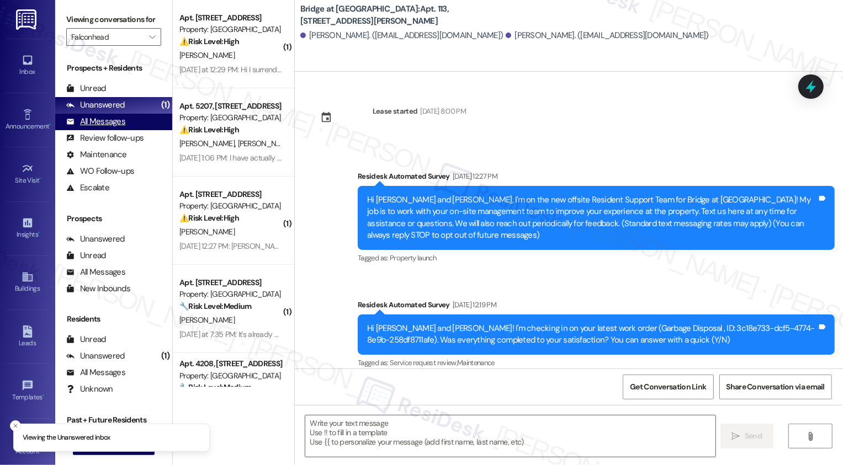
click at [101, 127] on div "All Messages" at bounding box center [95, 122] width 59 height 12
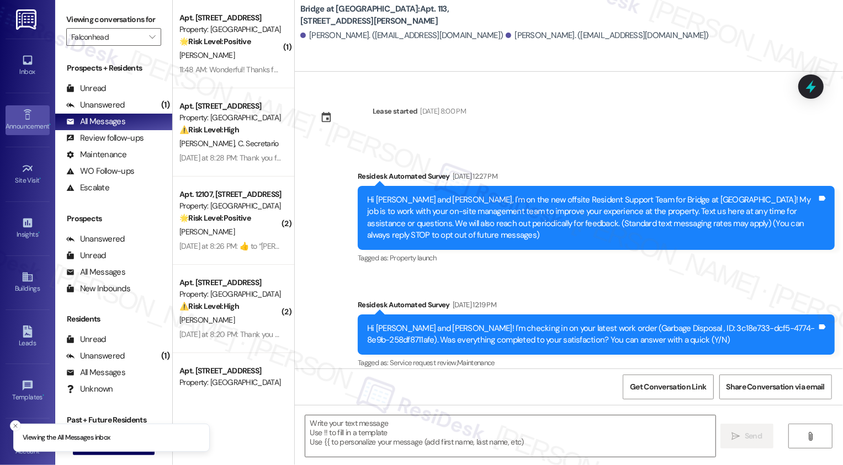
click at [39, 119] on link "Announcement •" at bounding box center [28, 120] width 44 height 30
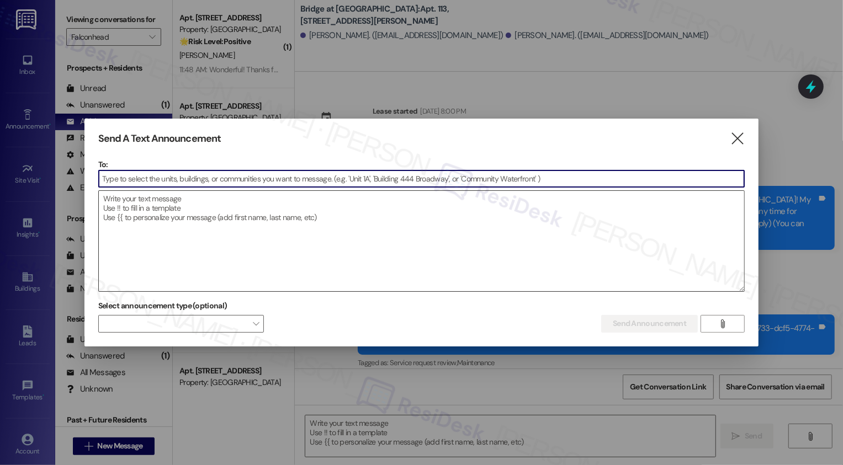
click at [226, 252] on textarea at bounding box center [422, 241] width 646 height 100
paste textarea "Hi {{first_name}}! We’re taking a short break from this texting service at {{pr…"
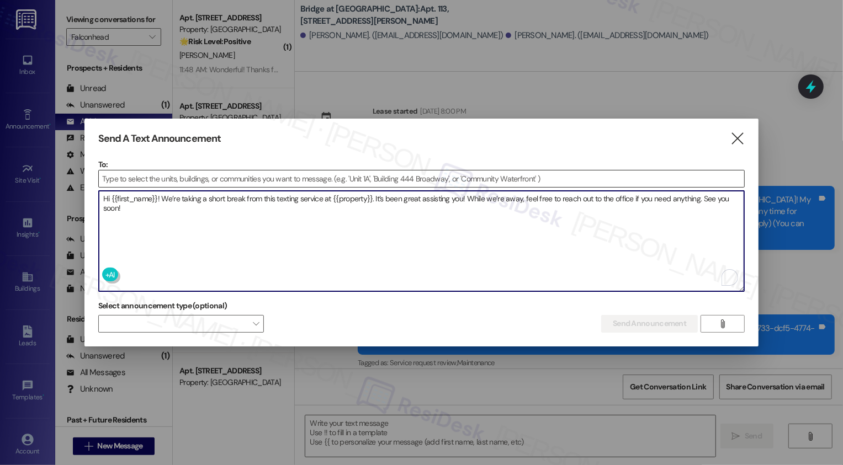
type textarea "Hi {{first_name}}! We’re taking a short break from this texting service at {{pr…"
click at [191, 176] on input at bounding box center [422, 178] width 646 height 17
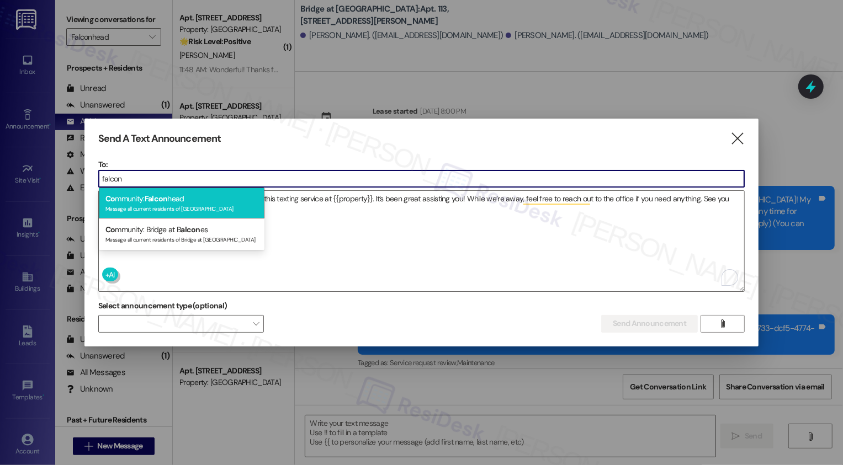
type input "falcon"
click at [166, 205] on div "Message all current residents of Falconhead" at bounding box center [181, 207] width 152 height 9
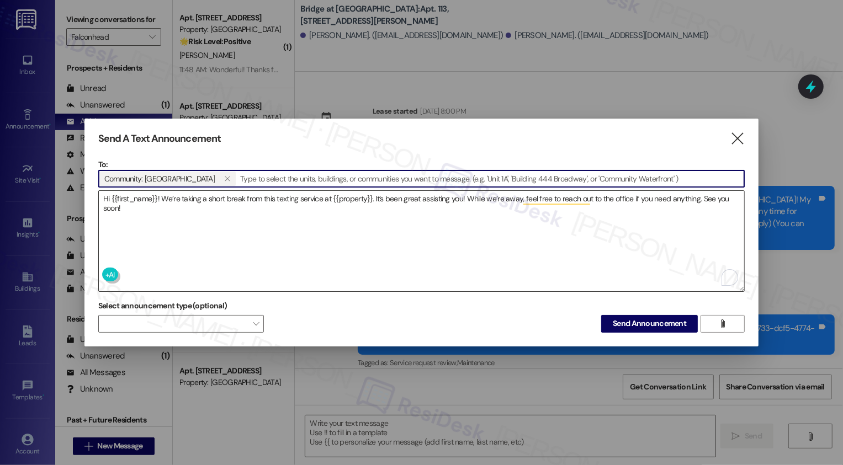
click at [456, 222] on textarea "Hi {{first_name}}! We’re taking a short break from this texting service at {{pr…" at bounding box center [422, 241] width 646 height 100
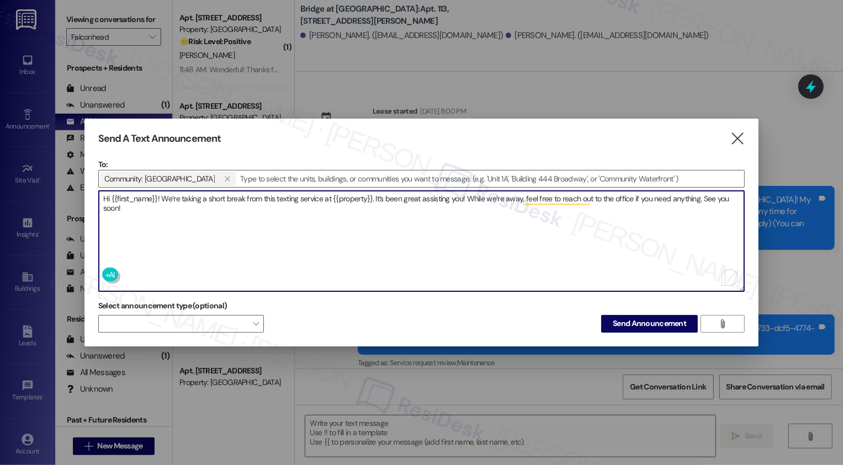
click at [654, 322] on span "Send Announcement" at bounding box center [648, 324] width 73 height 12
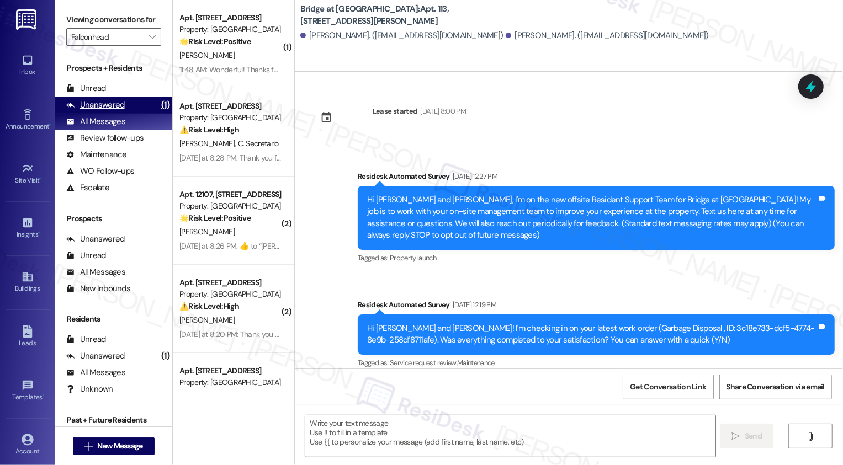
click at [118, 111] on div "Unanswered" at bounding box center [95, 105] width 58 height 12
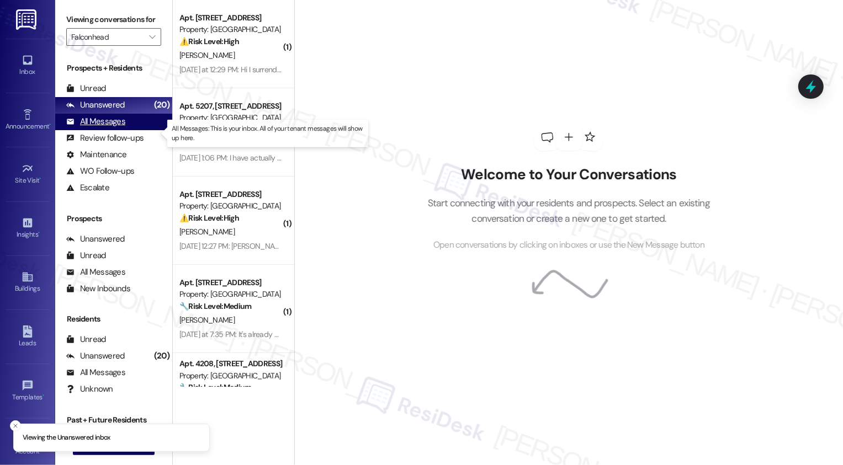
click at [118, 127] on div "All Messages" at bounding box center [95, 122] width 59 height 12
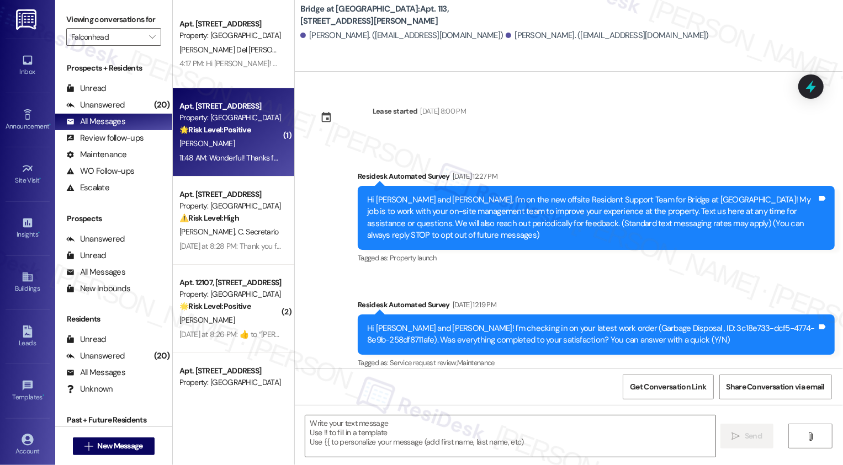
type textarea "Fetching suggested responses. Please feel free to read through the conversation…"
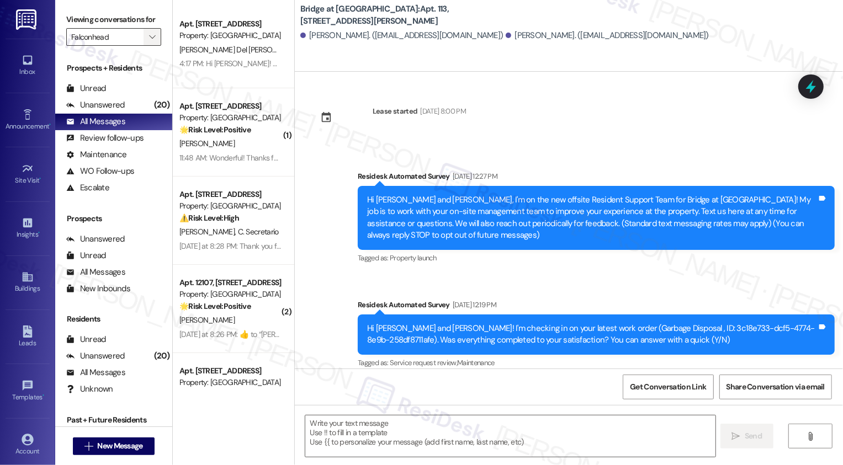
click at [149, 41] on icon "" at bounding box center [152, 37] width 6 height 9
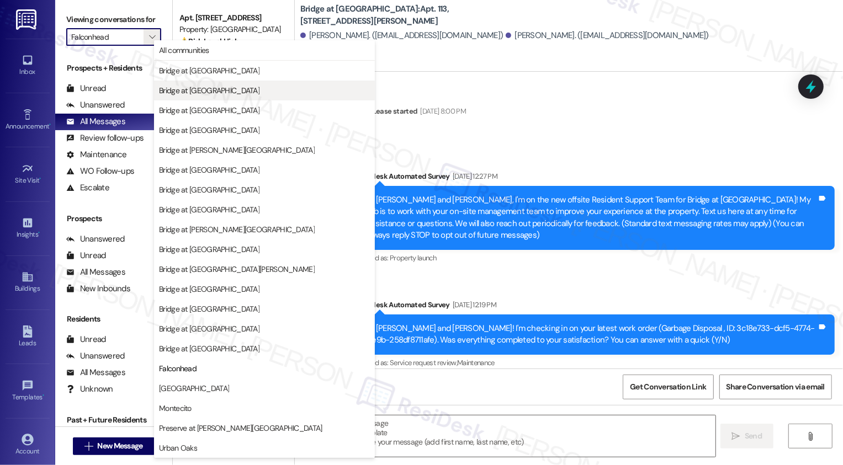
click at [207, 88] on span "Bridge at [GEOGRAPHIC_DATA]" at bounding box center [209, 90] width 100 height 11
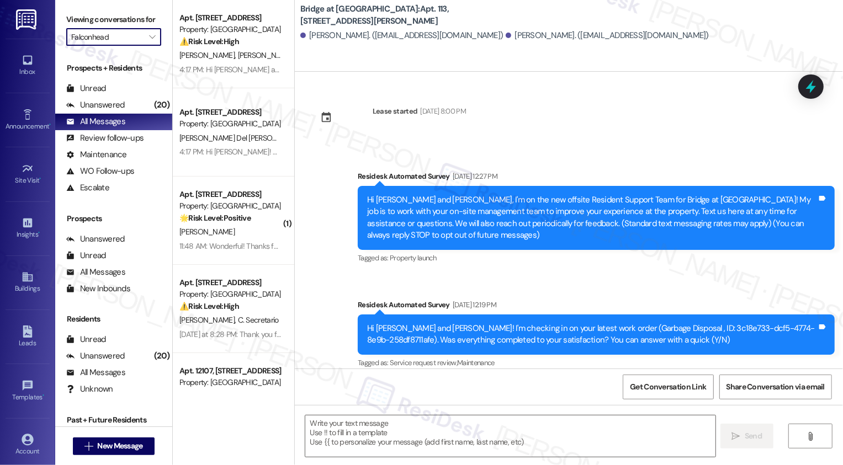
type input "Bridge at [GEOGRAPHIC_DATA]"
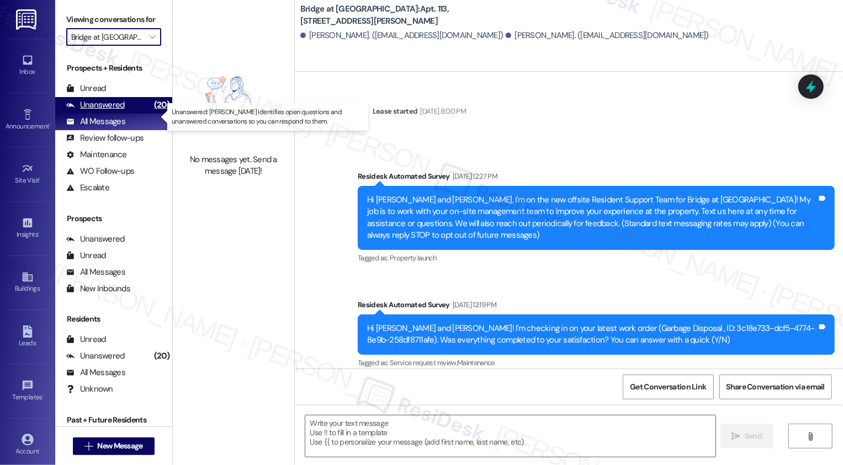
click at [126, 114] on div "Unanswered (20)" at bounding box center [113, 105] width 117 height 17
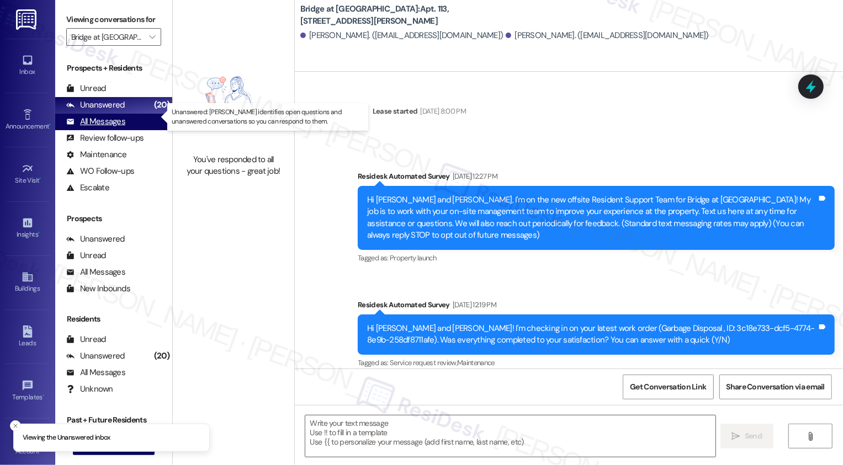
click at [125, 130] on div "All Messages (undefined)" at bounding box center [113, 122] width 117 height 17
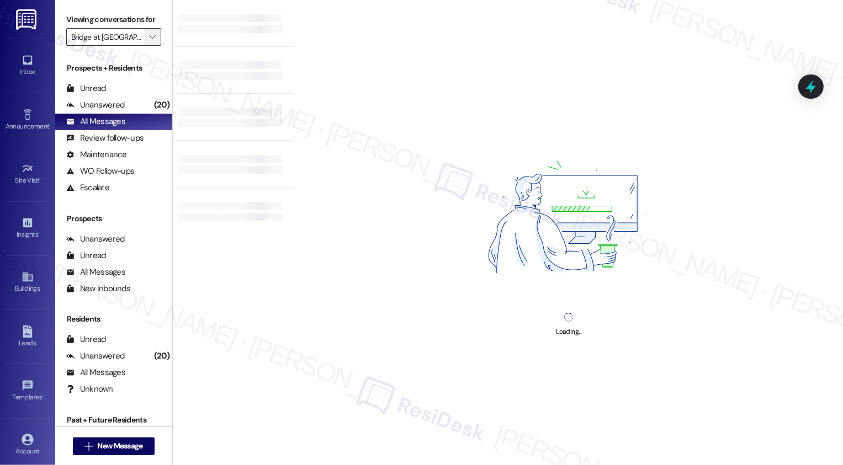
click at [149, 41] on icon "" at bounding box center [152, 37] width 6 height 9
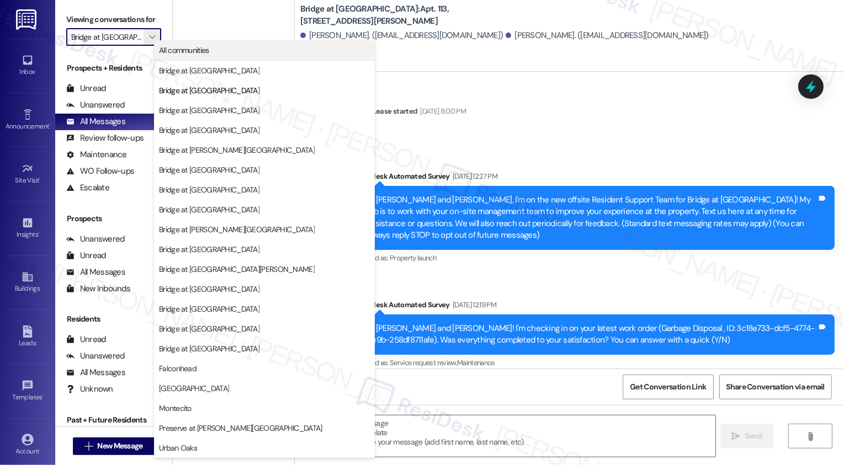
type textarea "Fetching suggested responses. Please feel free to read through the conversation…"
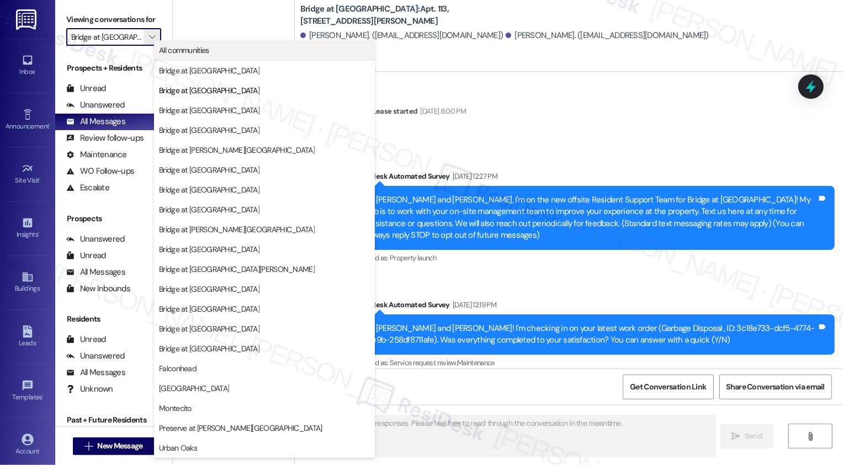
click at [174, 48] on span "All communities" at bounding box center [184, 50] width 50 height 11
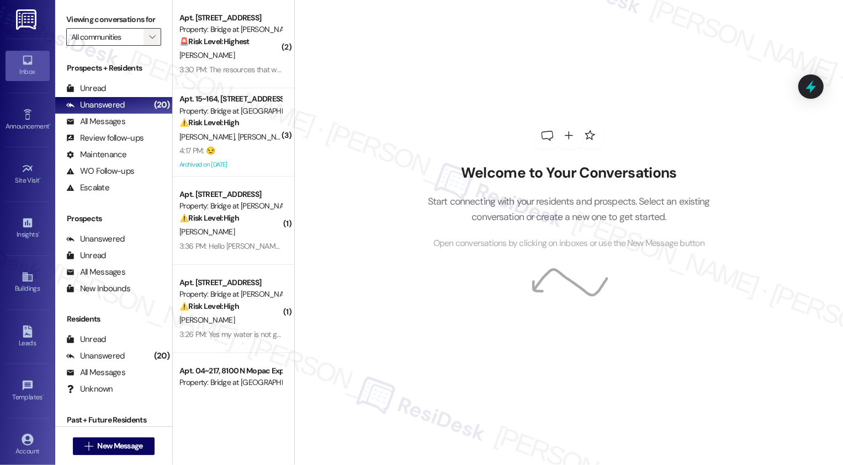
click at [149, 41] on icon "" at bounding box center [152, 37] width 6 height 9
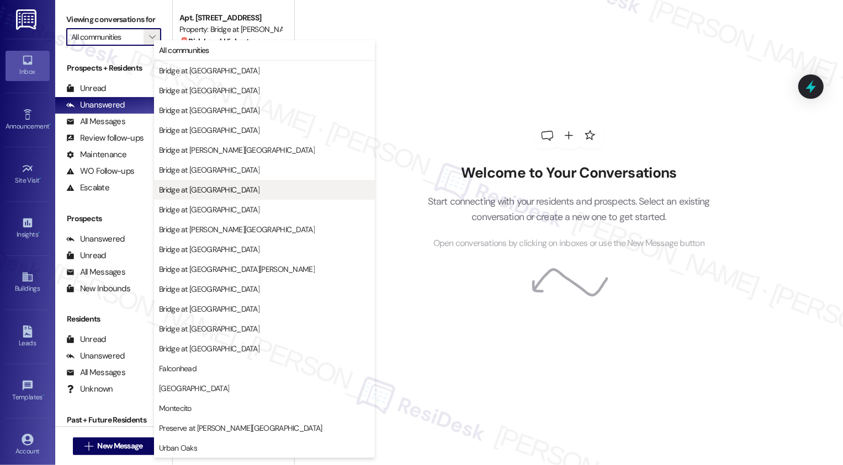
click at [203, 186] on span "Bridge at [GEOGRAPHIC_DATA]" at bounding box center [209, 189] width 100 height 11
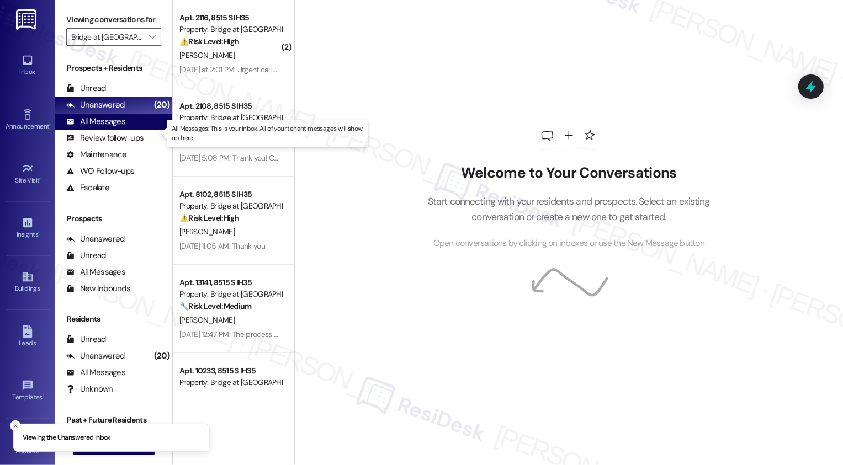
click at [129, 130] on div "All Messages (undefined)" at bounding box center [113, 122] width 117 height 17
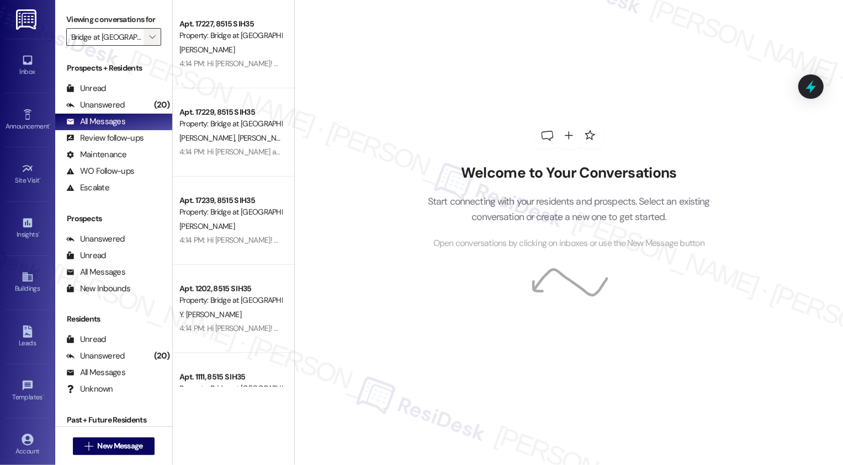
click at [149, 41] on icon "" at bounding box center [152, 37] width 6 height 9
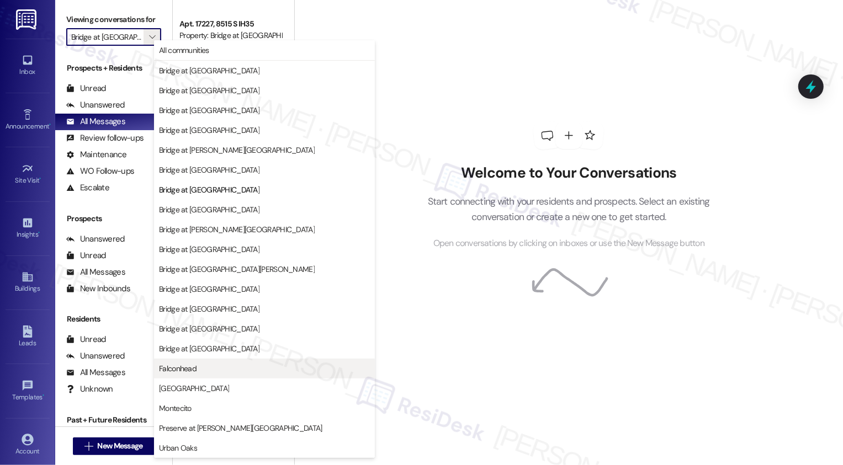
scroll to position [0, 12]
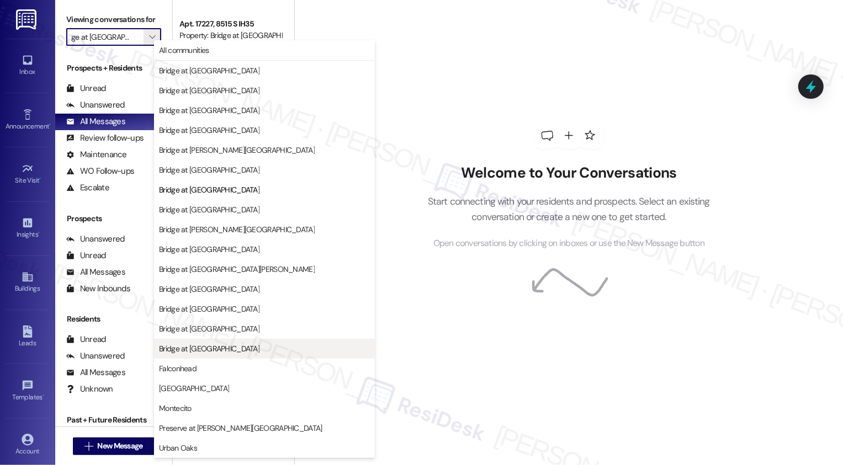
click at [212, 347] on span "Bridge at [GEOGRAPHIC_DATA]" at bounding box center [209, 348] width 100 height 11
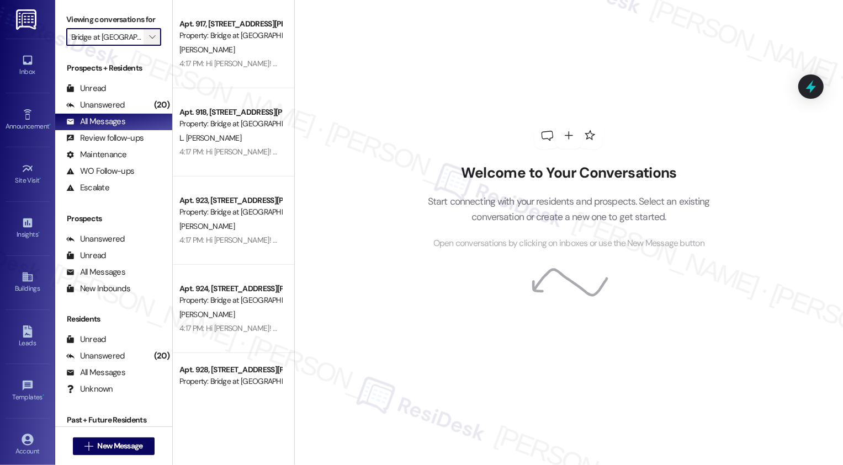
click at [150, 46] on span "" at bounding box center [152, 37] width 10 height 18
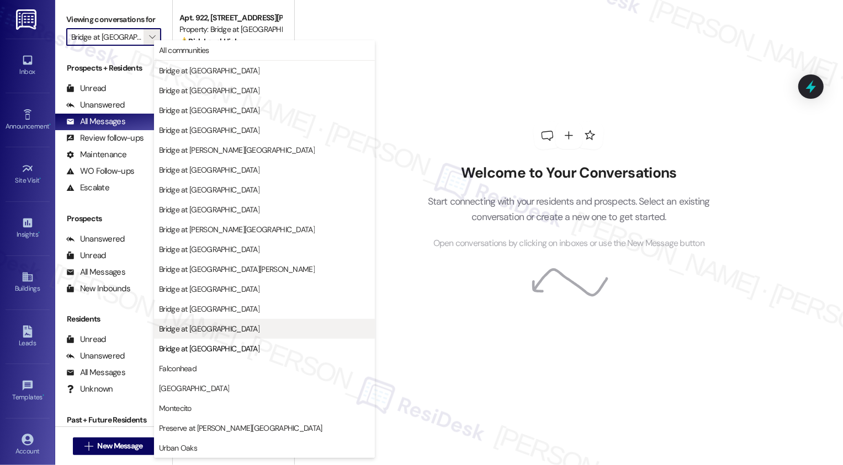
click at [214, 335] on button "Bridge at [GEOGRAPHIC_DATA]" at bounding box center [264, 329] width 221 height 20
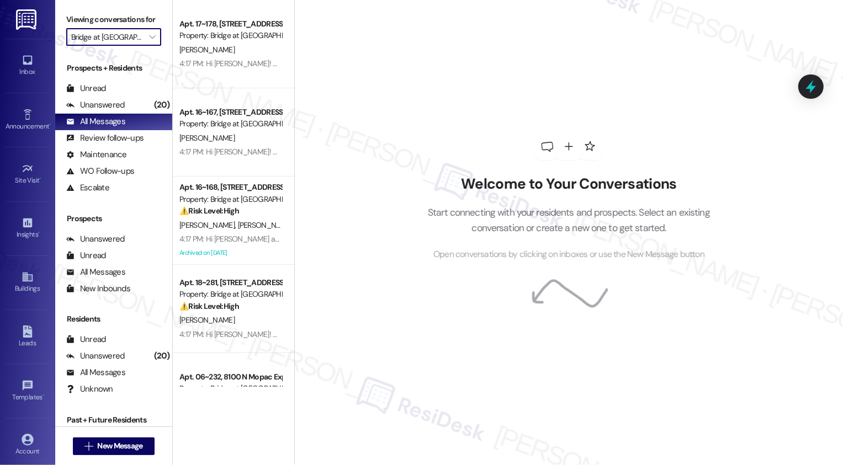
type input "Bridge at [GEOGRAPHIC_DATA]"
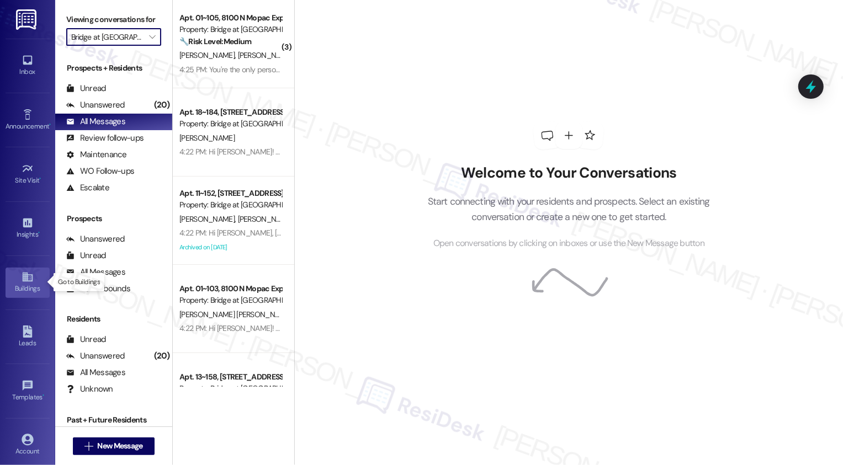
click at [38, 279] on link "Buildings" at bounding box center [28, 283] width 44 height 30
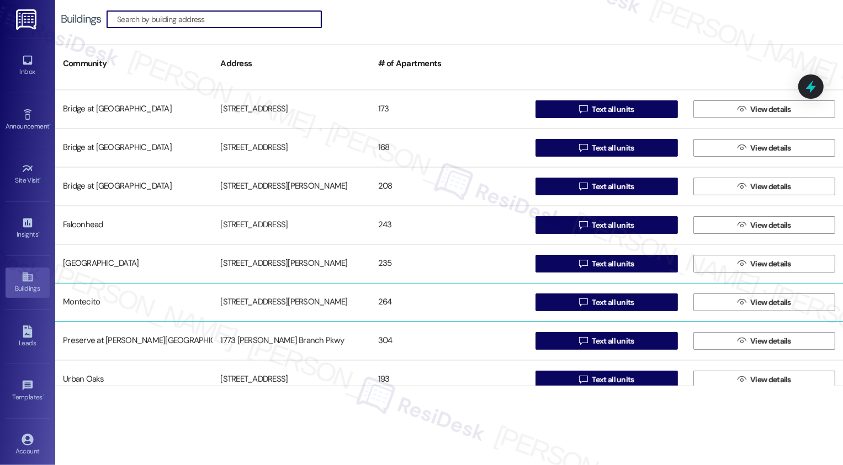
scroll to position [199, 0]
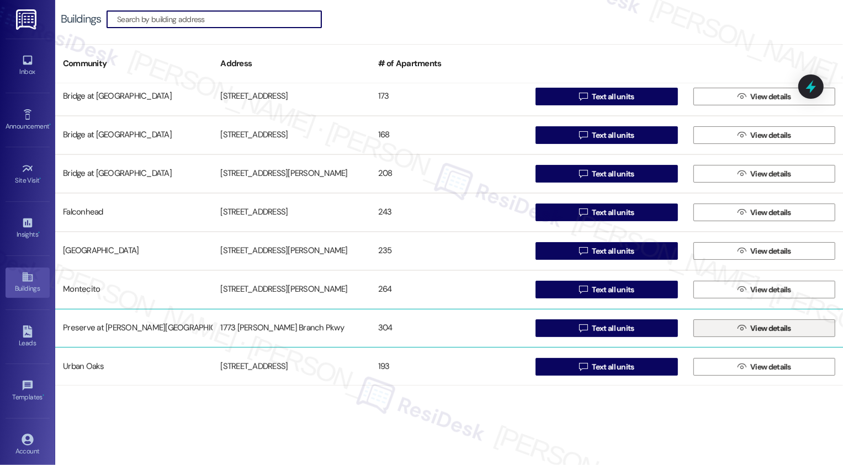
click at [748, 330] on span "View details" at bounding box center [770, 329] width 45 height 12
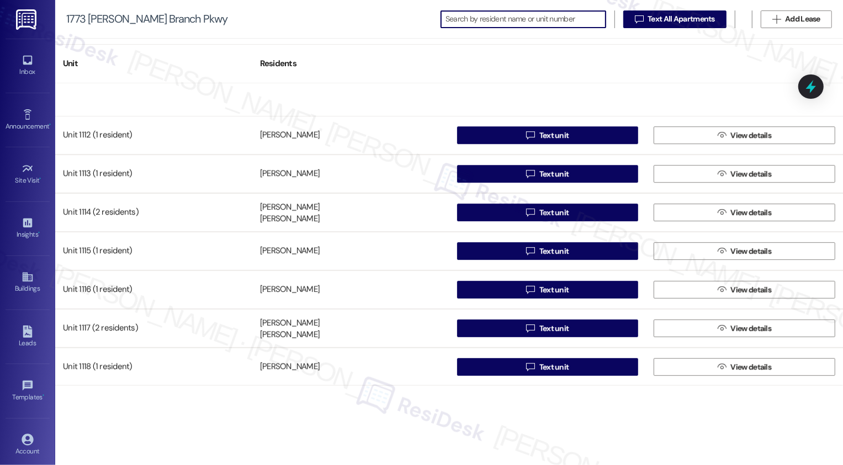
scroll to position [8545, 0]
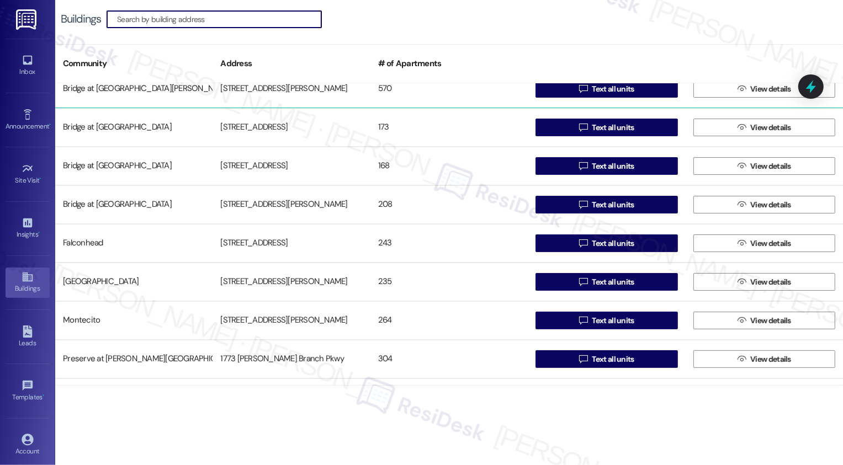
scroll to position [199, 0]
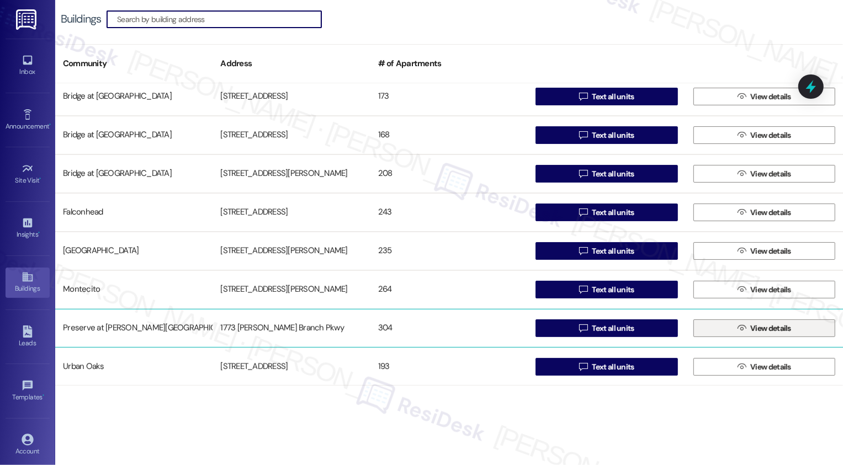
click at [717, 332] on button " View details" at bounding box center [764, 328] width 142 height 18
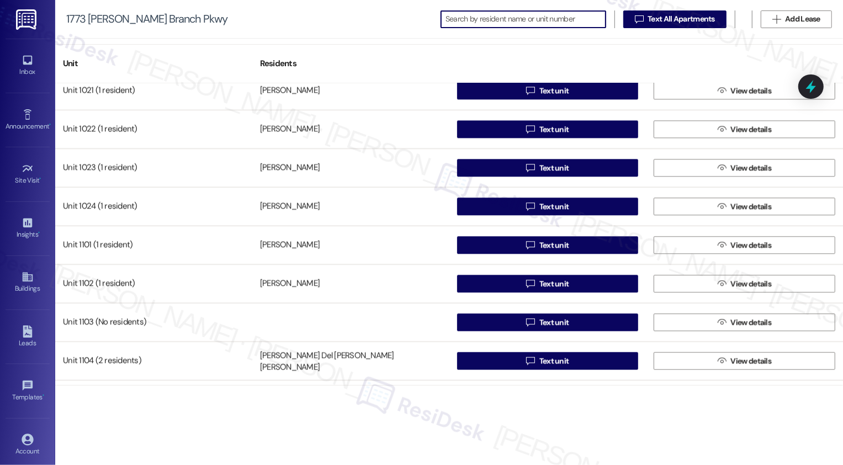
scroll to position [8040, 0]
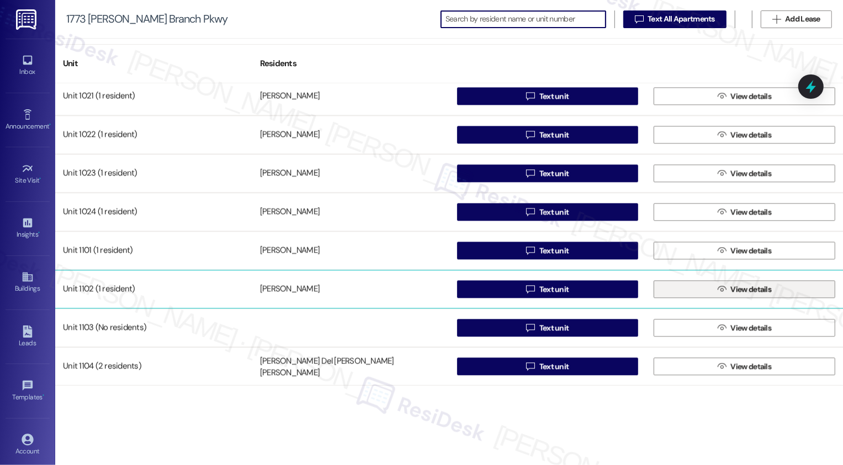
click at [698, 287] on button " View details" at bounding box center [744, 289] width 182 height 18
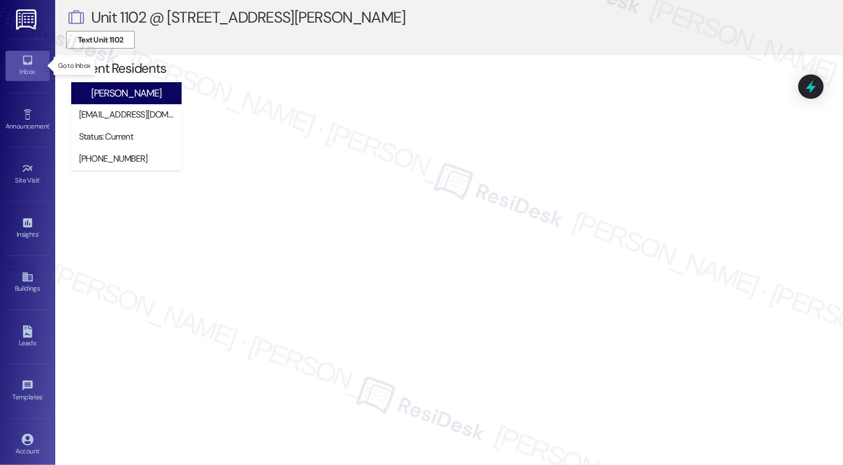
click at [25, 65] on icon at bounding box center [28, 60] width 12 height 12
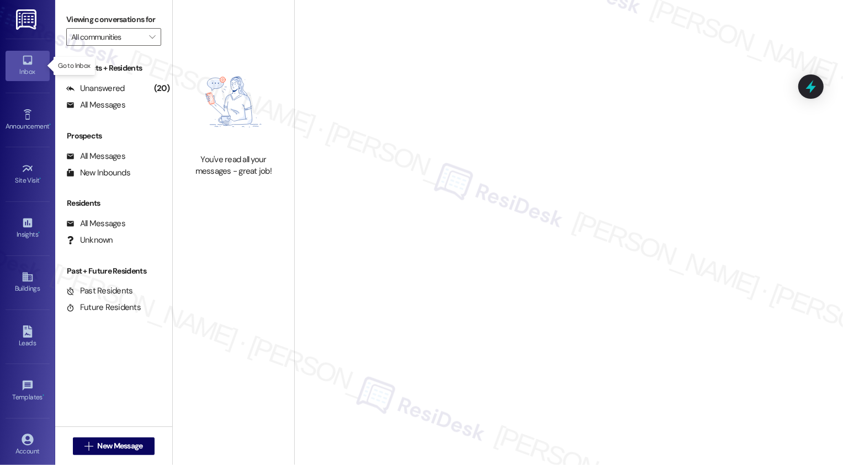
click at [25, 65] on icon at bounding box center [28, 60] width 12 height 12
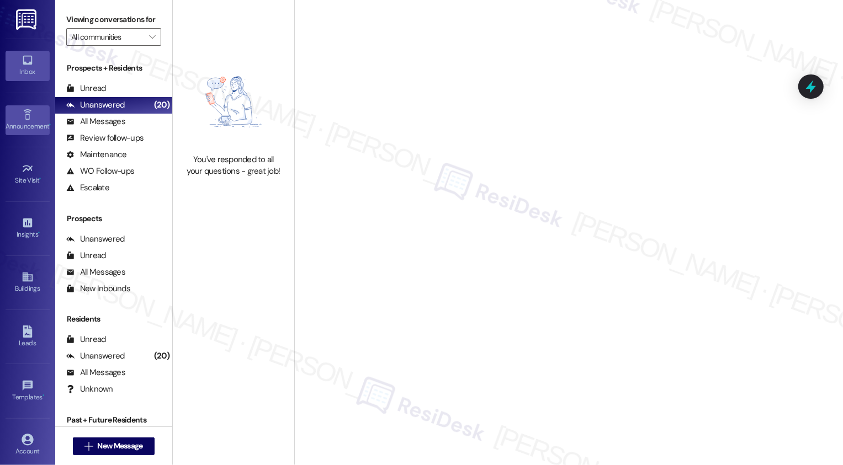
click at [36, 119] on link "Announcement •" at bounding box center [28, 120] width 44 height 30
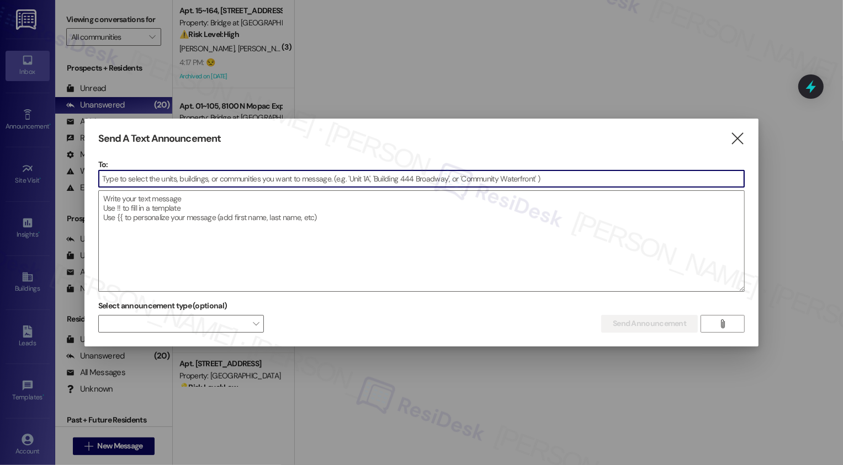
click at [175, 177] on input at bounding box center [422, 178] width 646 height 17
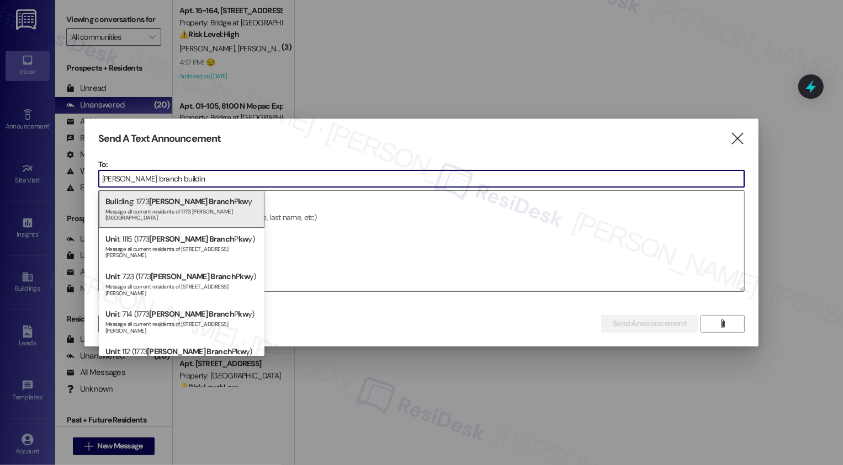
type input "[PERSON_NAME][GEOGRAPHIC_DATA]"
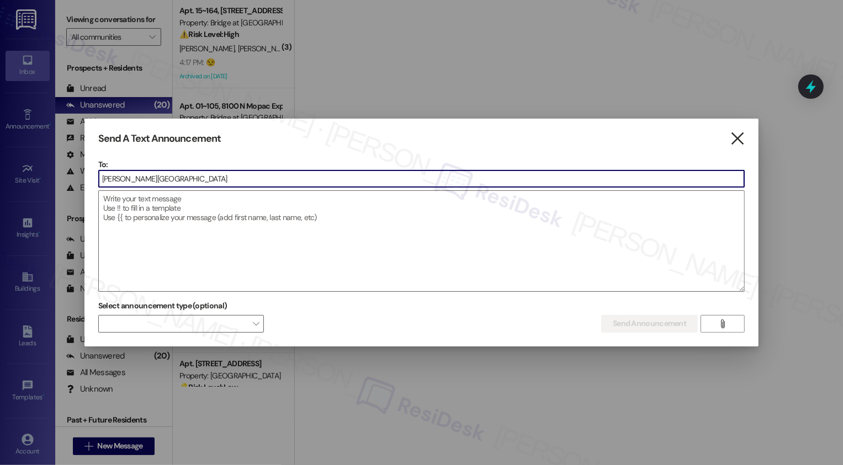
click at [740, 139] on icon "" at bounding box center [737, 139] width 15 height 12
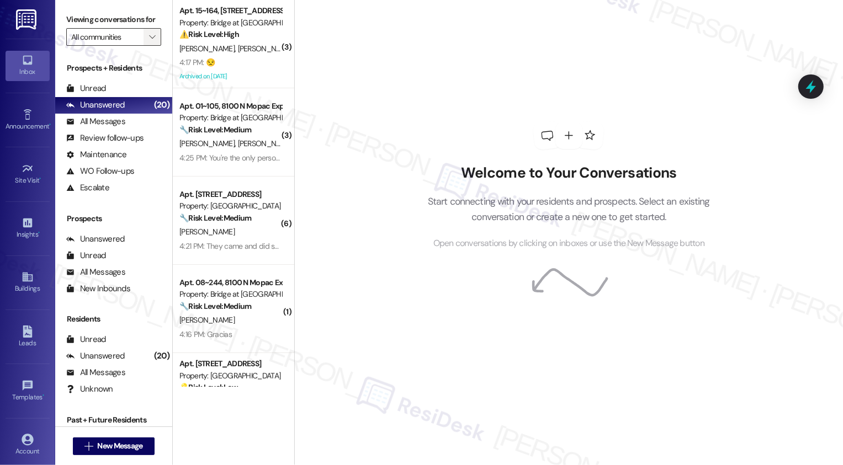
click at [147, 46] on span "" at bounding box center [152, 37] width 10 height 18
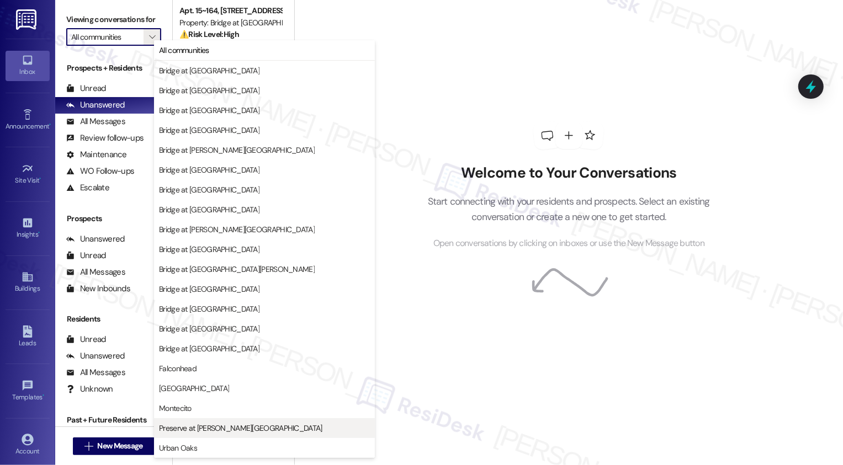
click at [201, 425] on span "Preserve at [PERSON_NAME][GEOGRAPHIC_DATA]" at bounding box center [240, 428] width 163 height 11
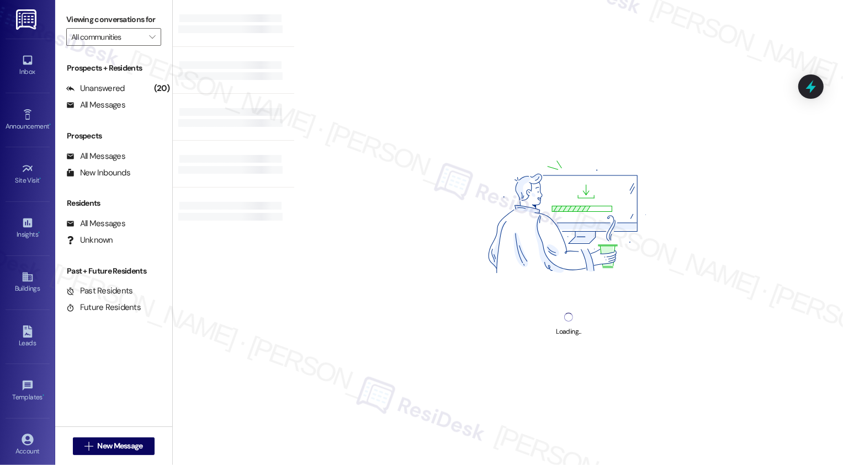
type input "Preserve at [PERSON_NAME][GEOGRAPHIC_DATA]"
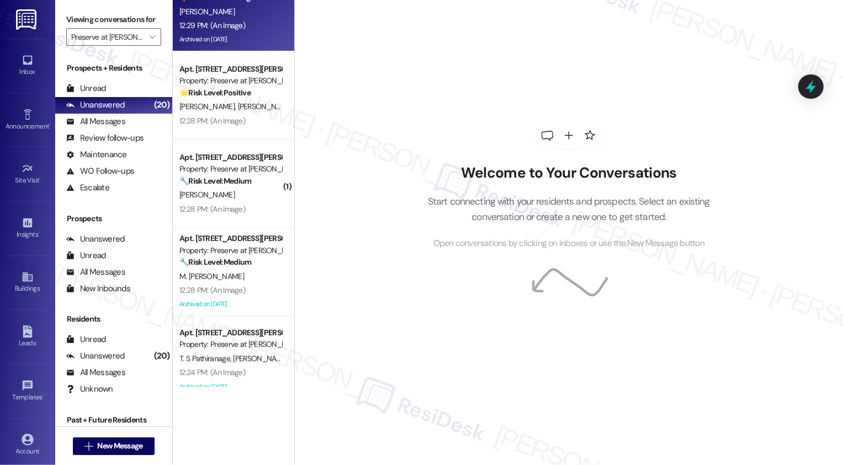
scroll to position [294, 0]
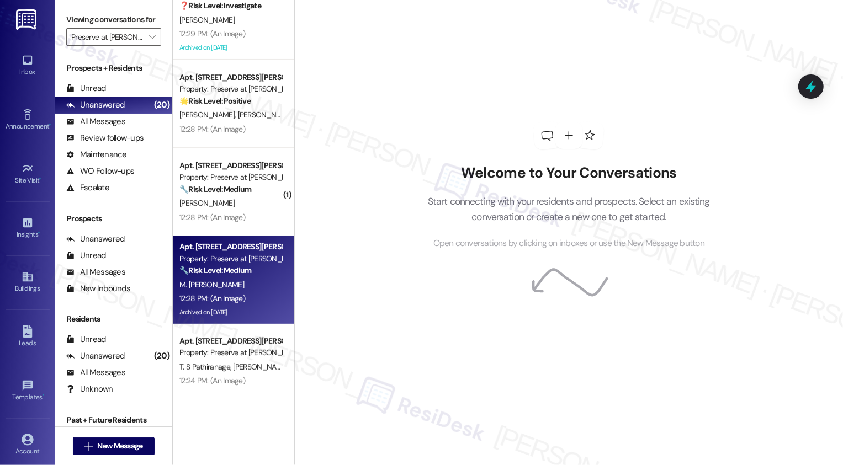
click at [207, 254] on div "Property: Preserve at [PERSON_NAME][GEOGRAPHIC_DATA]" at bounding box center [230, 259] width 102 height 12
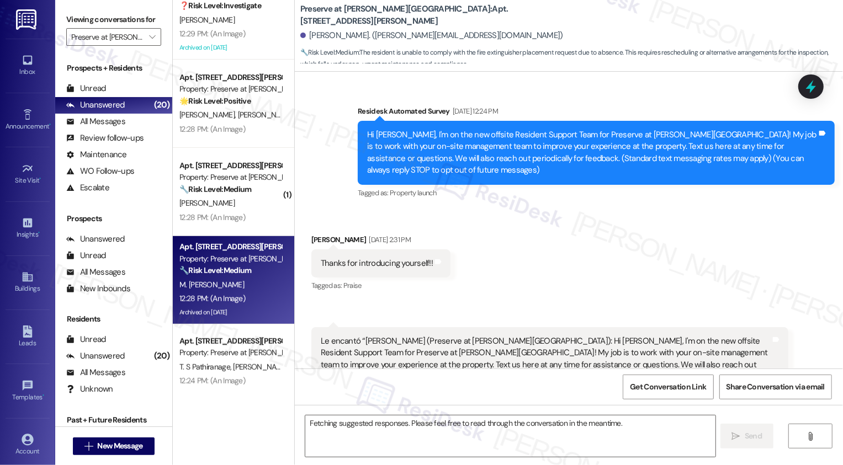
scroll to position [10478, 0]
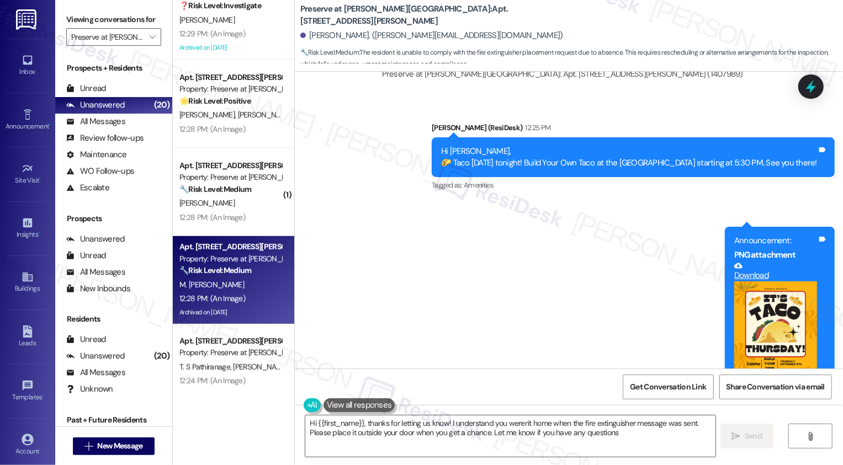
type textarea "Hi {{first_name}}, thanks for letting us know! I understand you weren't home wh…"
click at [31, 280] on icon at bounding box center [28, 277] width 12 height 12
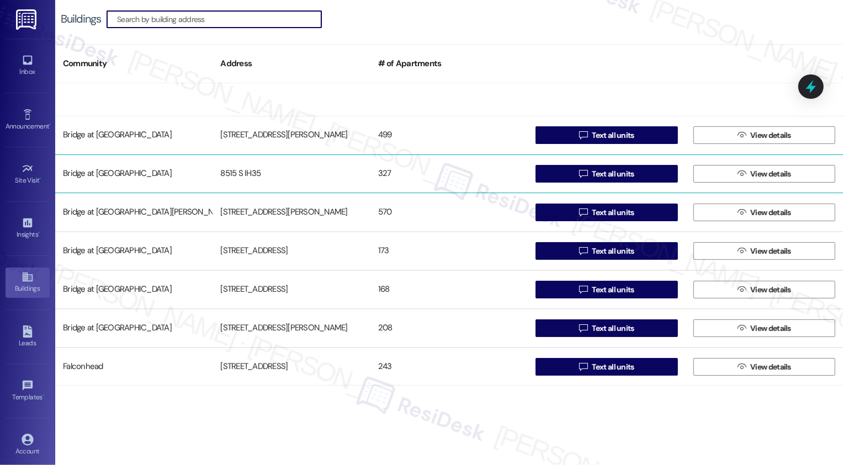
scroll to position [199, 0]
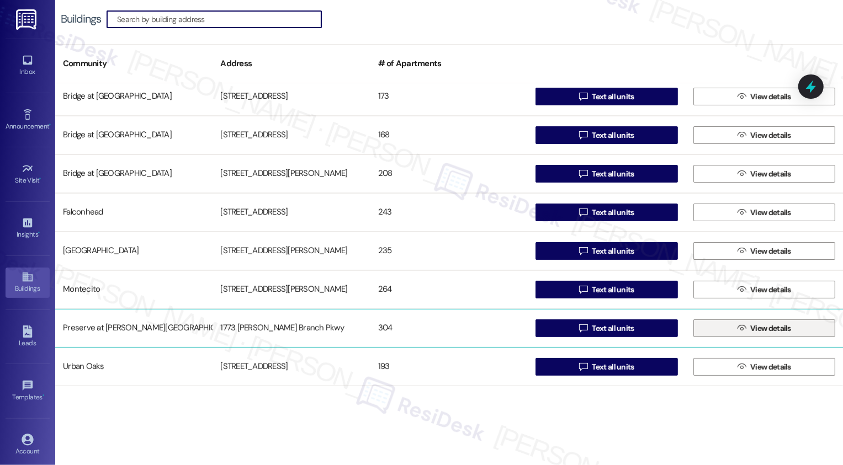
click at [748, 325] on span "View details" at bounding box center [770, 329] width 45 height 12
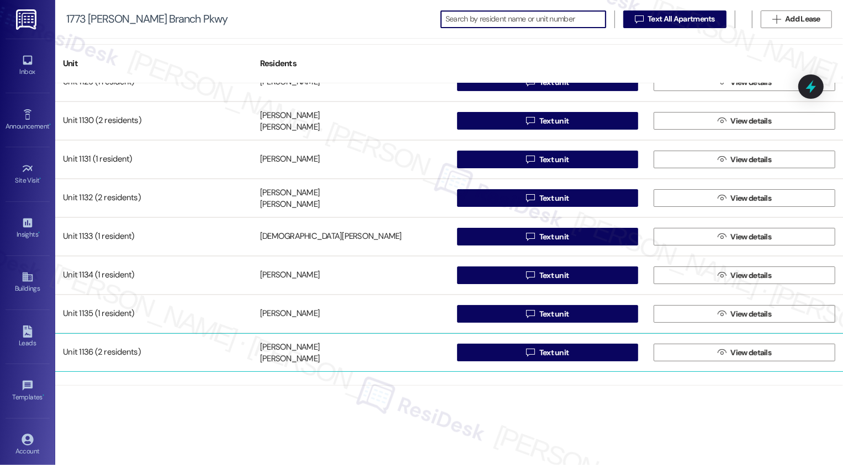
scroll to position [9133, 0]
